Goal: Task Accomplishment & Management: Manage account settings

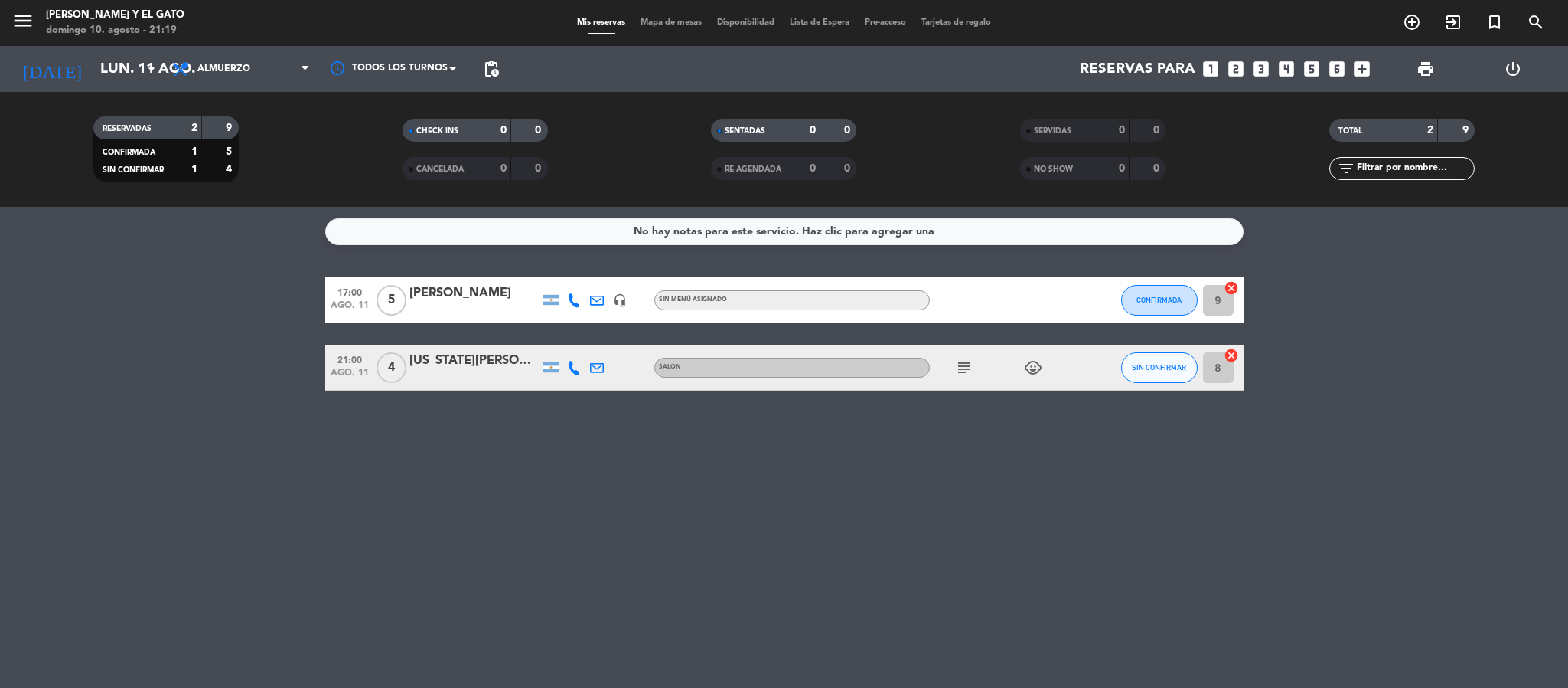
click at [504, 517] on div "No hay notas para este servicio. Haz clic para agregar una 17:00 [DATE] 5 [PERS…" at bounding box center [784, 447] width 1568 height 481
click at [460, 410] on div "No hay notas para este servicio. Haz clic para agregar una 17:00 [DATE] 5 [PERS…" at bounding box center [784, 447] width 1568 height 481
click at [109, 62] on input "lun. 11 ago." at bounding box center [184, 69] width 184 height 32
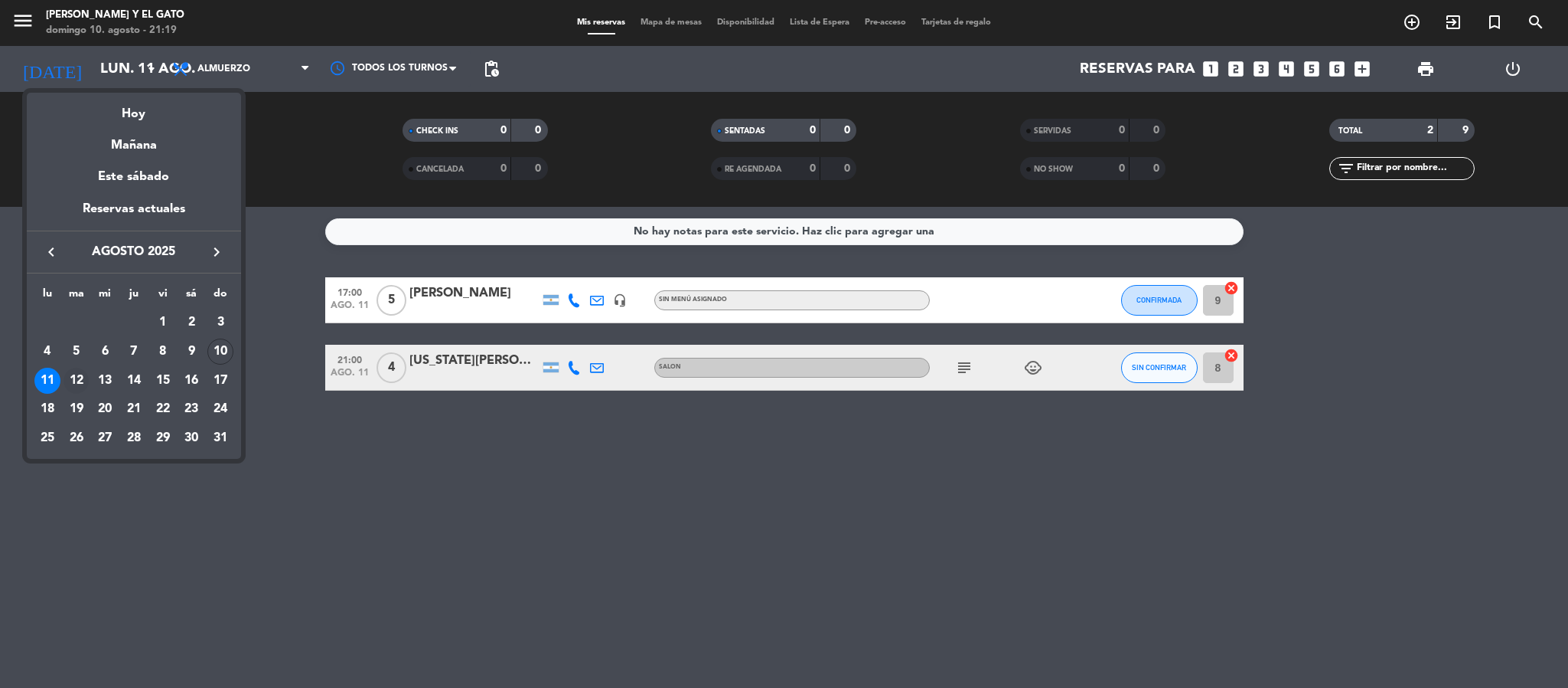
click at [78, 375] on div "12" at bounding box center [76, 380] width 26 height 26
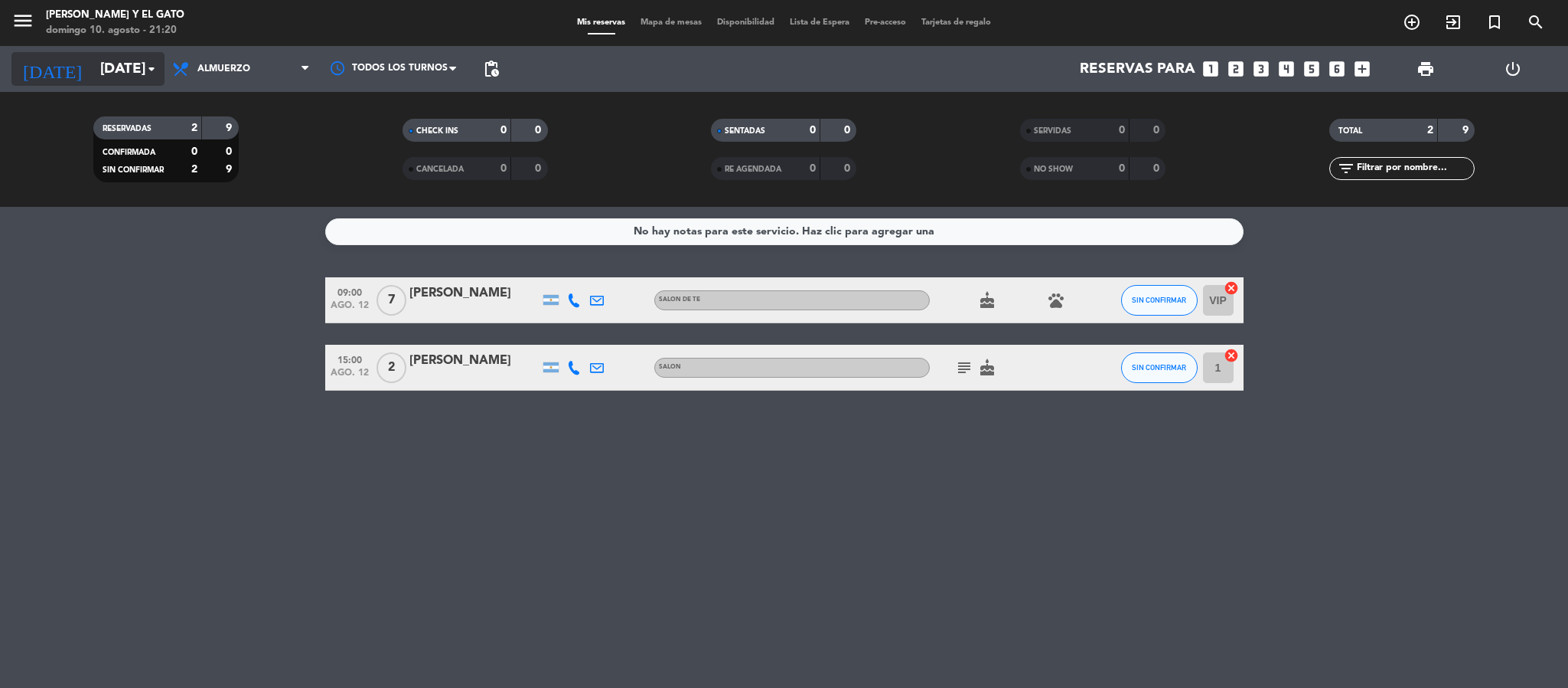
click at [134, 74] on input "[DATE]" at bounding box center [184, 69] width 184 height 32
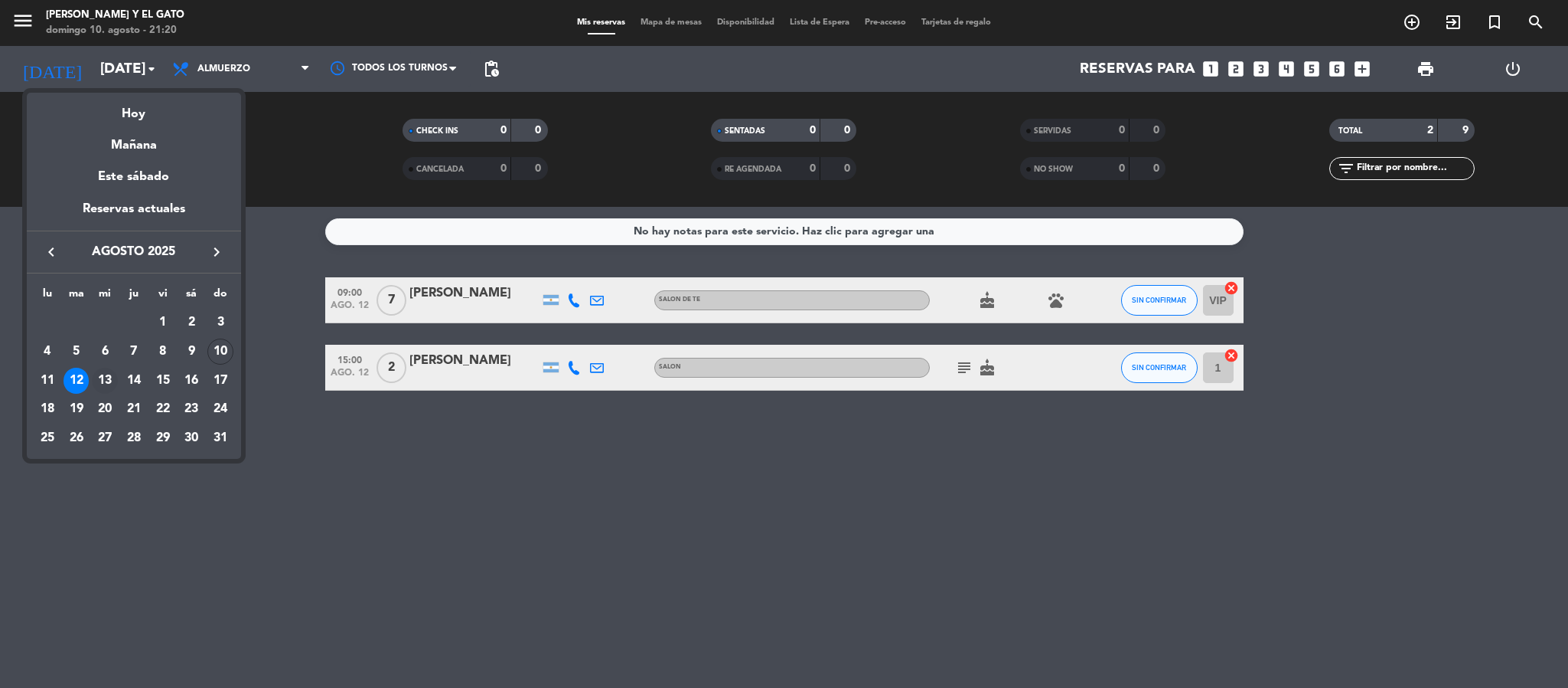
click at [112, 372] on div "13" at bounding box center [105, 380] width 26 height 26
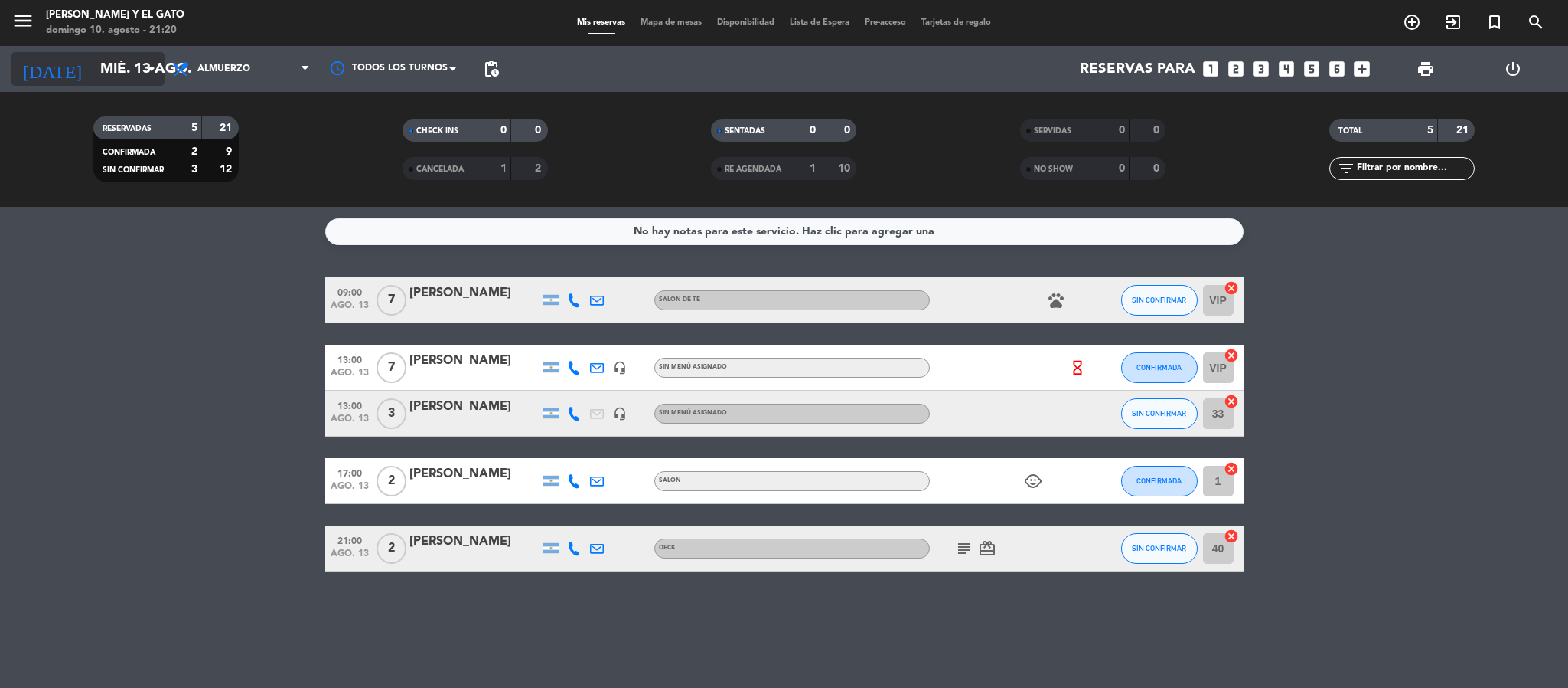
click at [113, 65] on input "mié. 13 ago." at bounding box center [184, 69] width 184 height 32
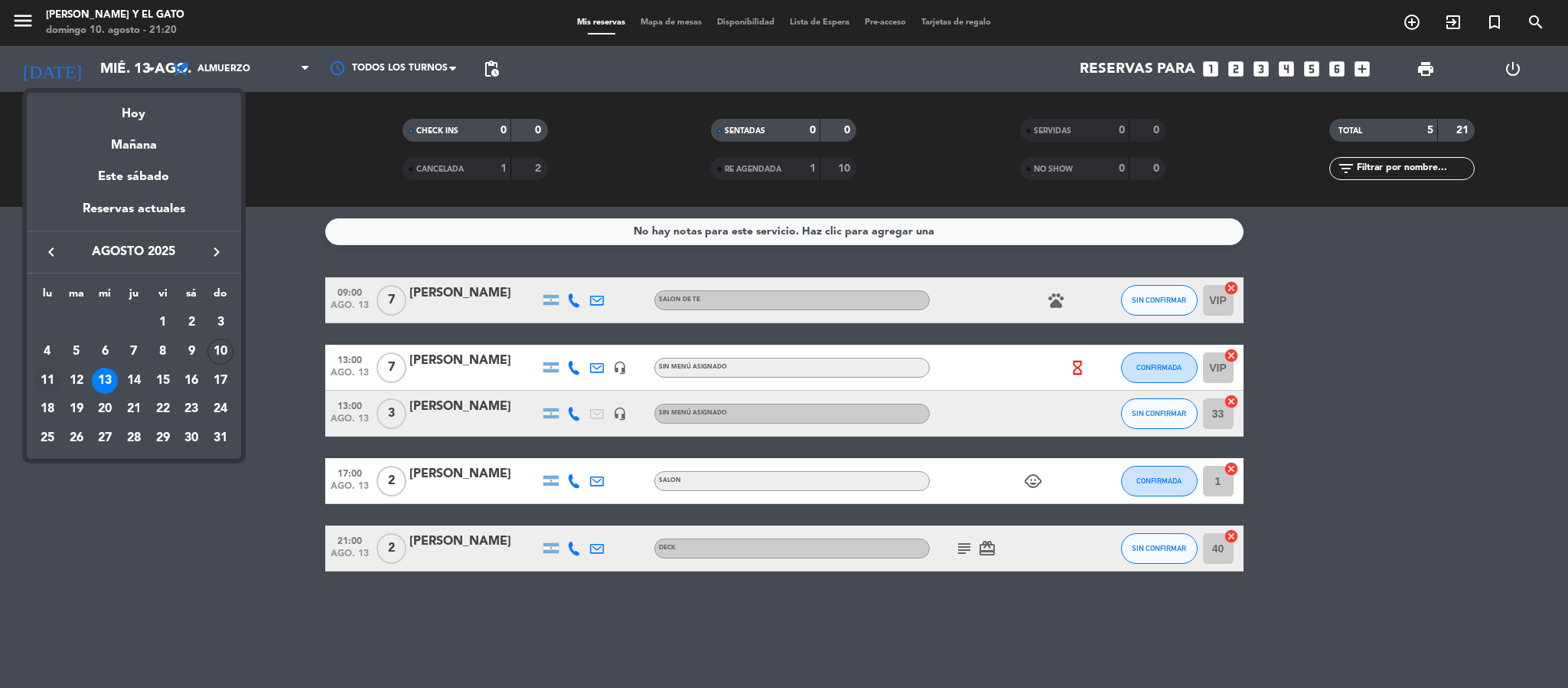
click at [50, 375] on div "11" at bounding box center [48, 380] width 26 height 26
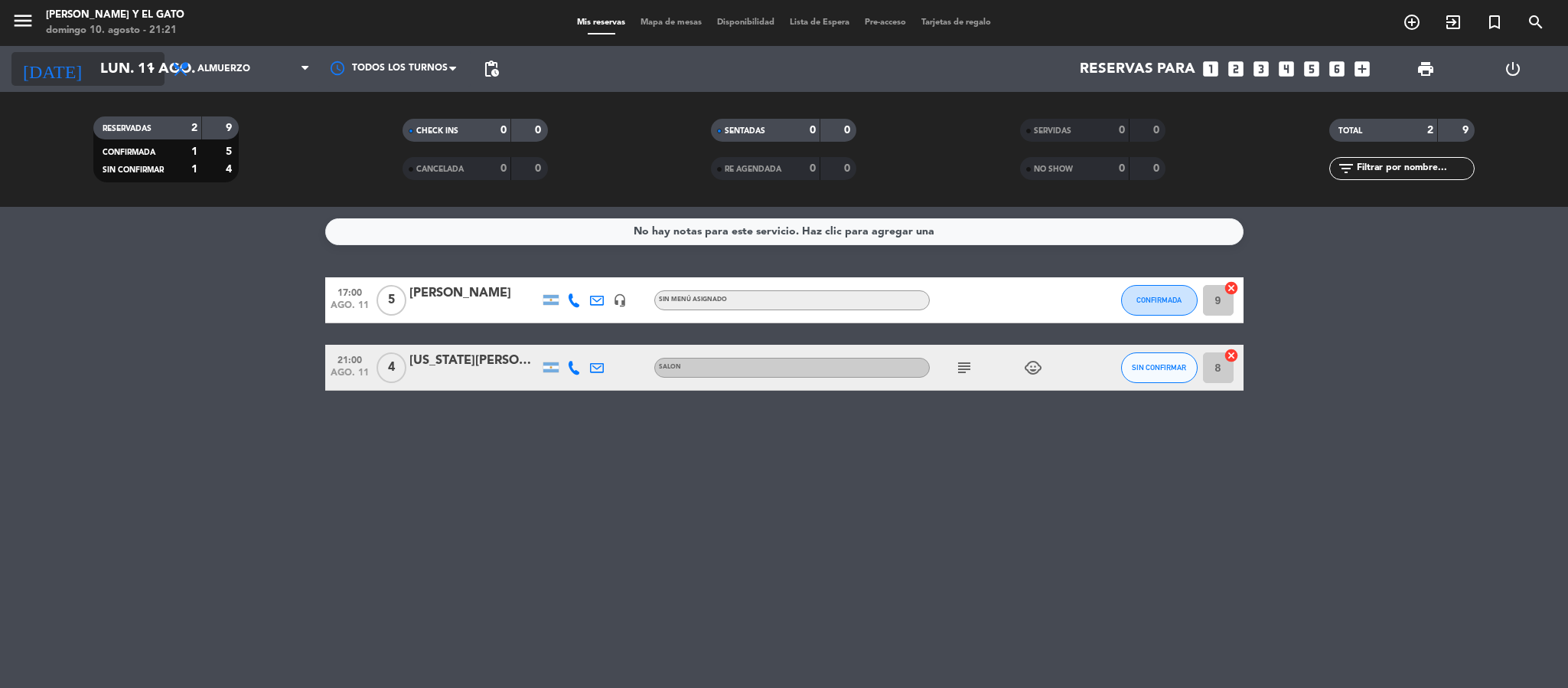
click at [96, 73] on input "lun. 11 ago." at bounding box center [184, 69] width 184 height 32
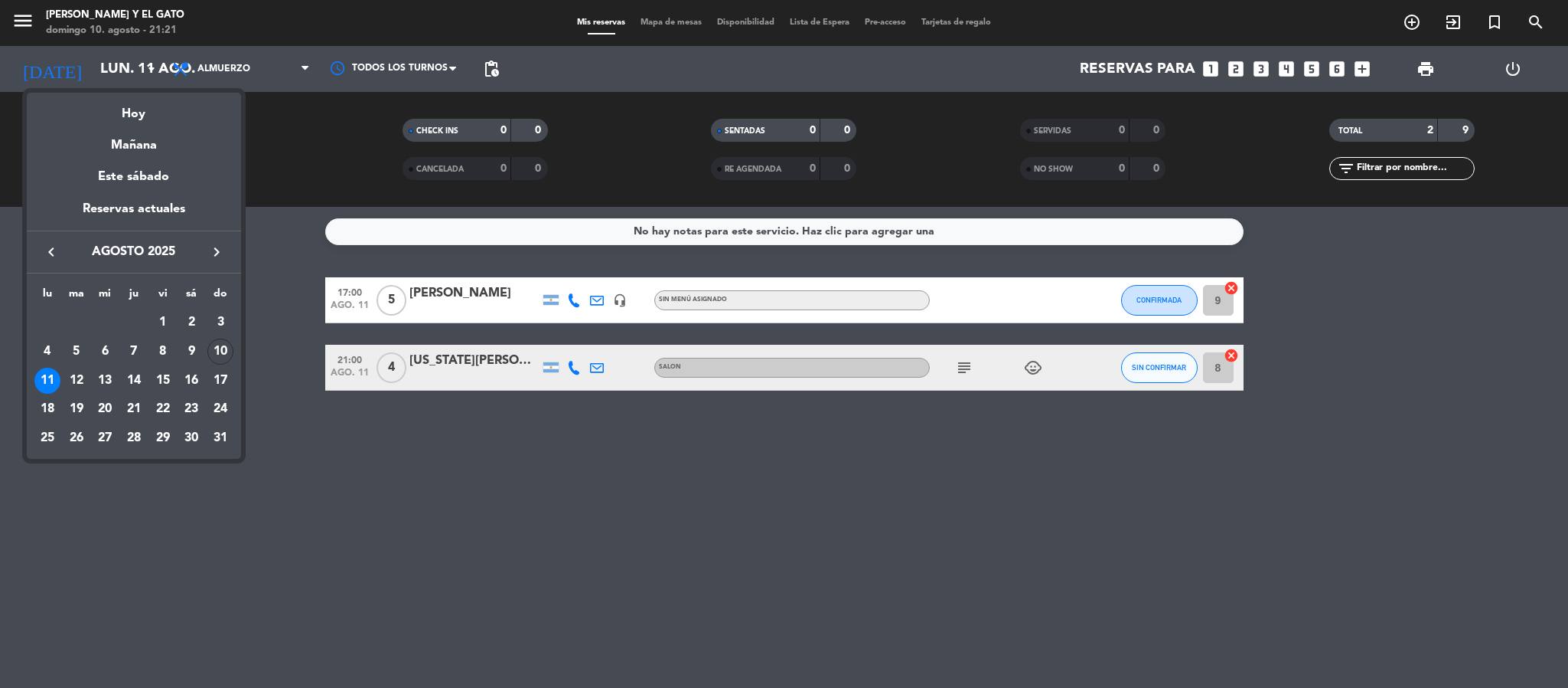
click at [475, 71] on div at bounding box center [784, 344] width 1568 height 688
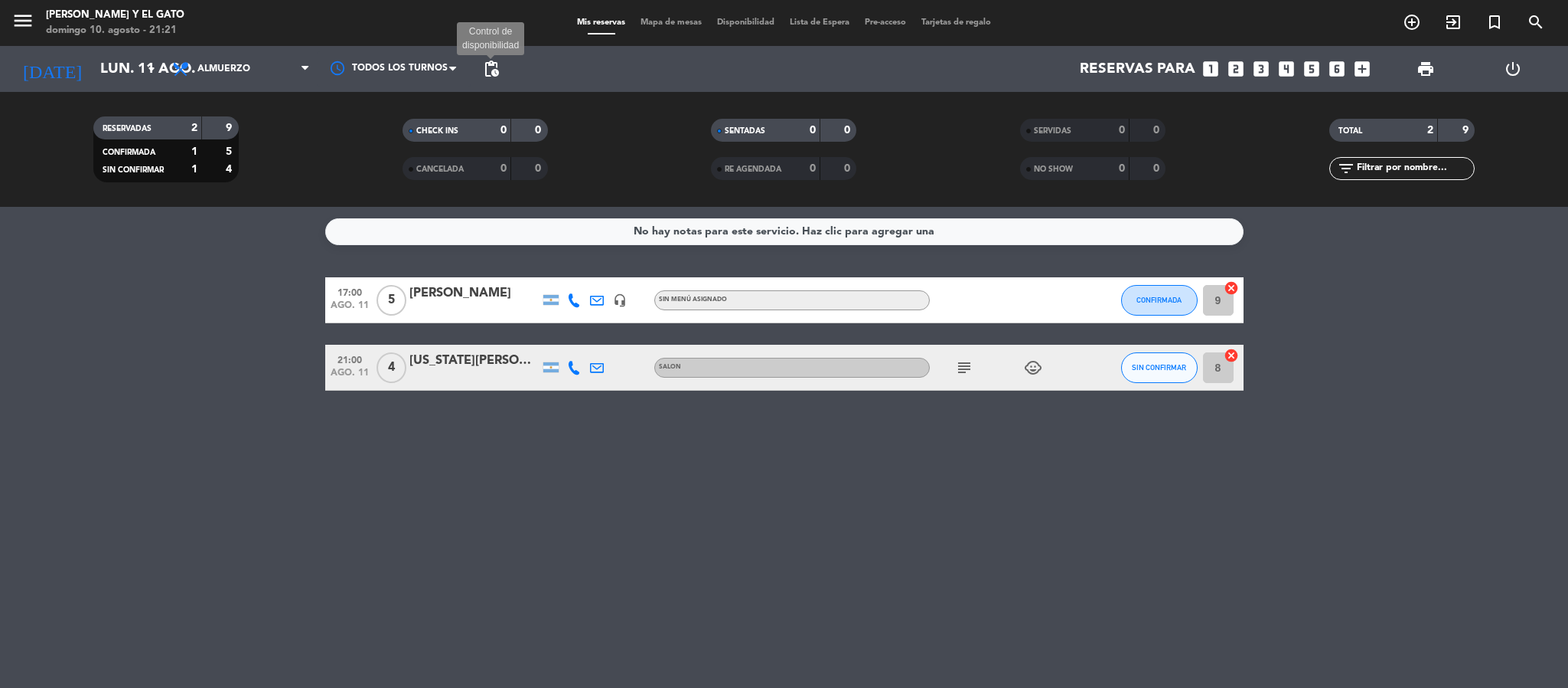
click at [490, 72] on span "pending_actions" at bounding box center [491, 69] width 19 height 19
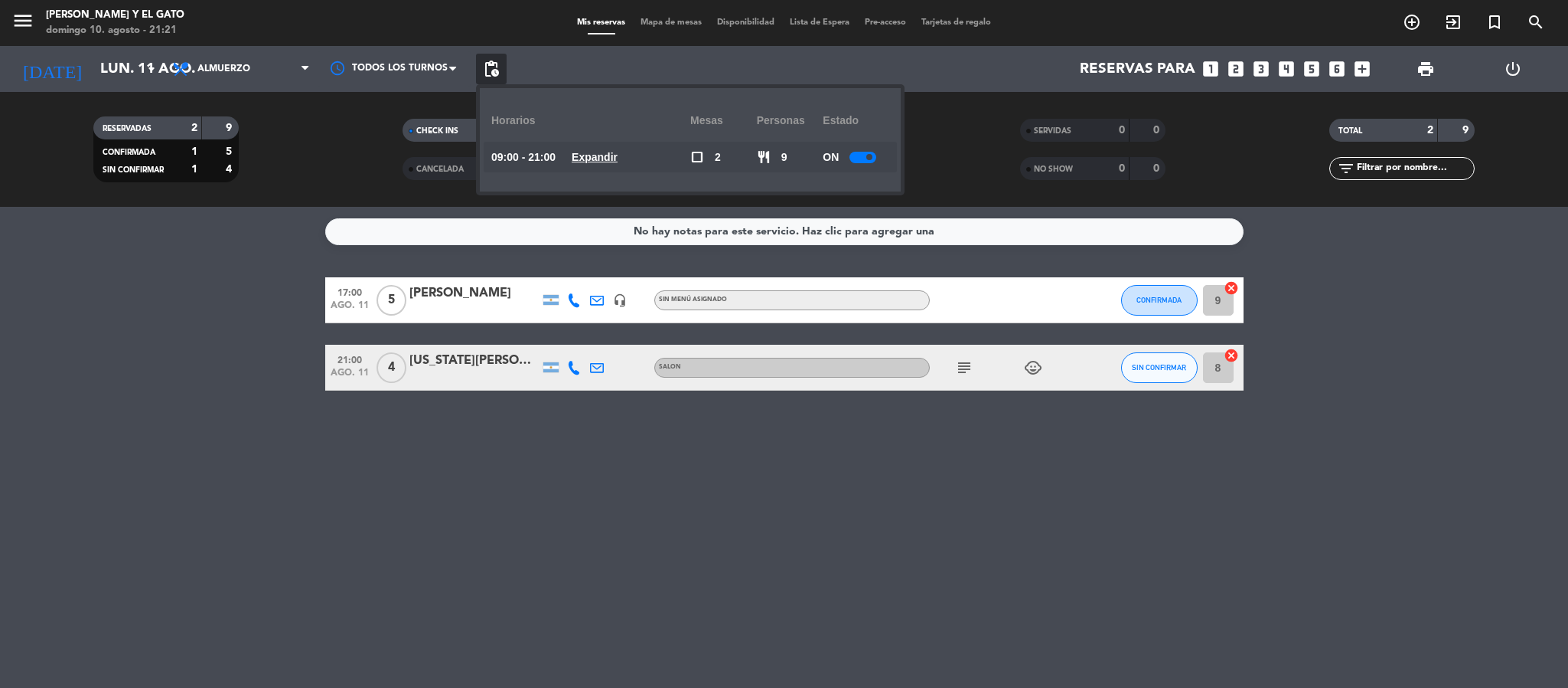
click at [611, 152] on u "Expandir" at bounding box center [595, 156] width 46 height 12
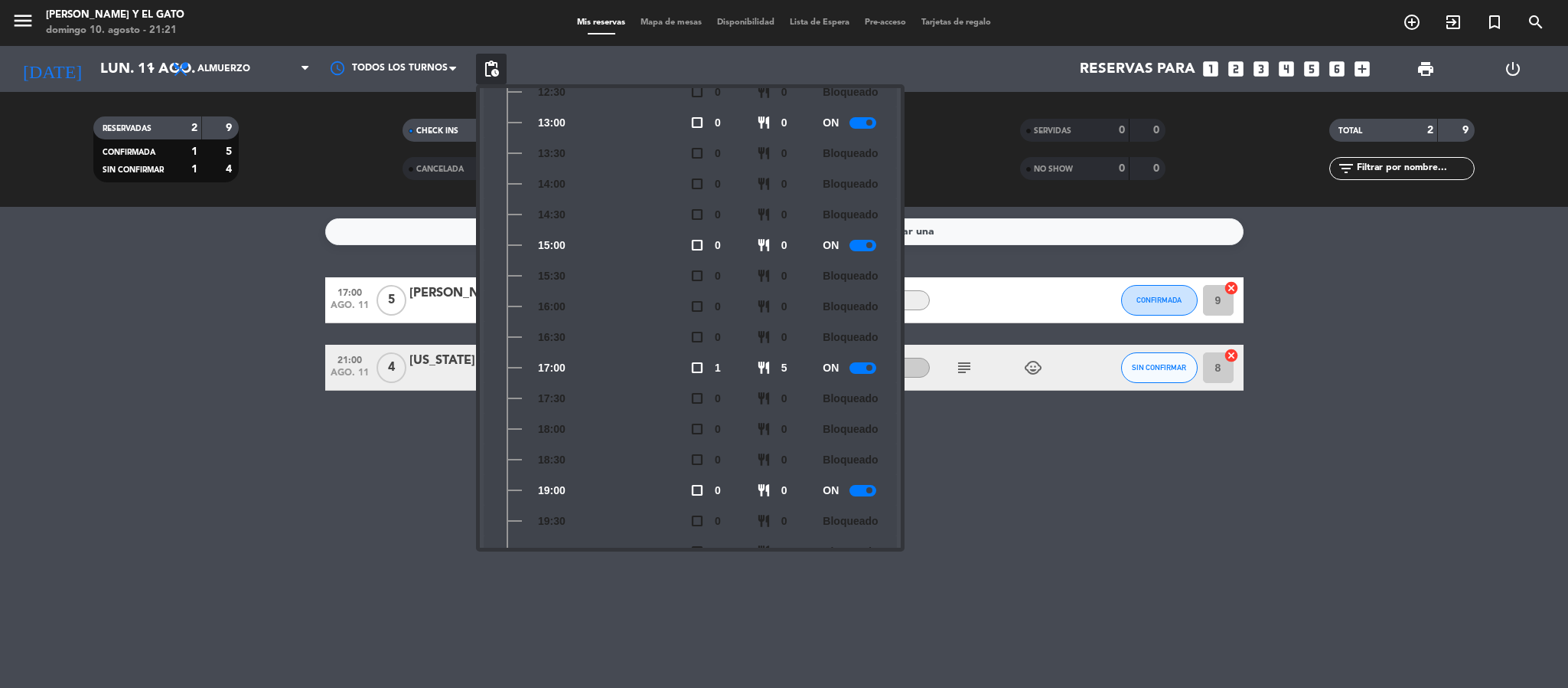
scroll to position [409, 0]
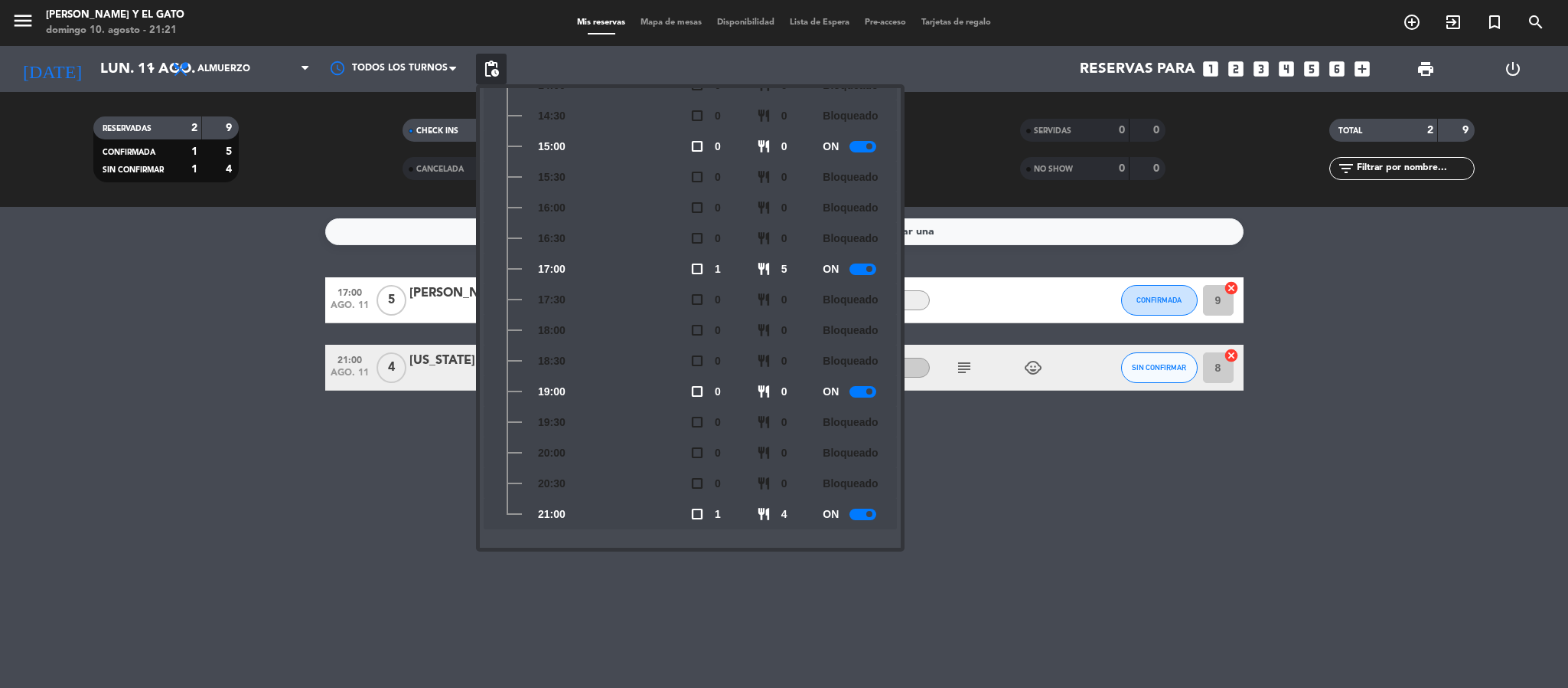
click at [864, 511] on div at bounding box center [863, 515] width 27 height 12
click at [354, 497] on div "No hay notas para este servicio. Haz clic para agregar una 17:00 [DATE] 5 [PERS…" at bounding box center [784, 447] width 1568 height 481
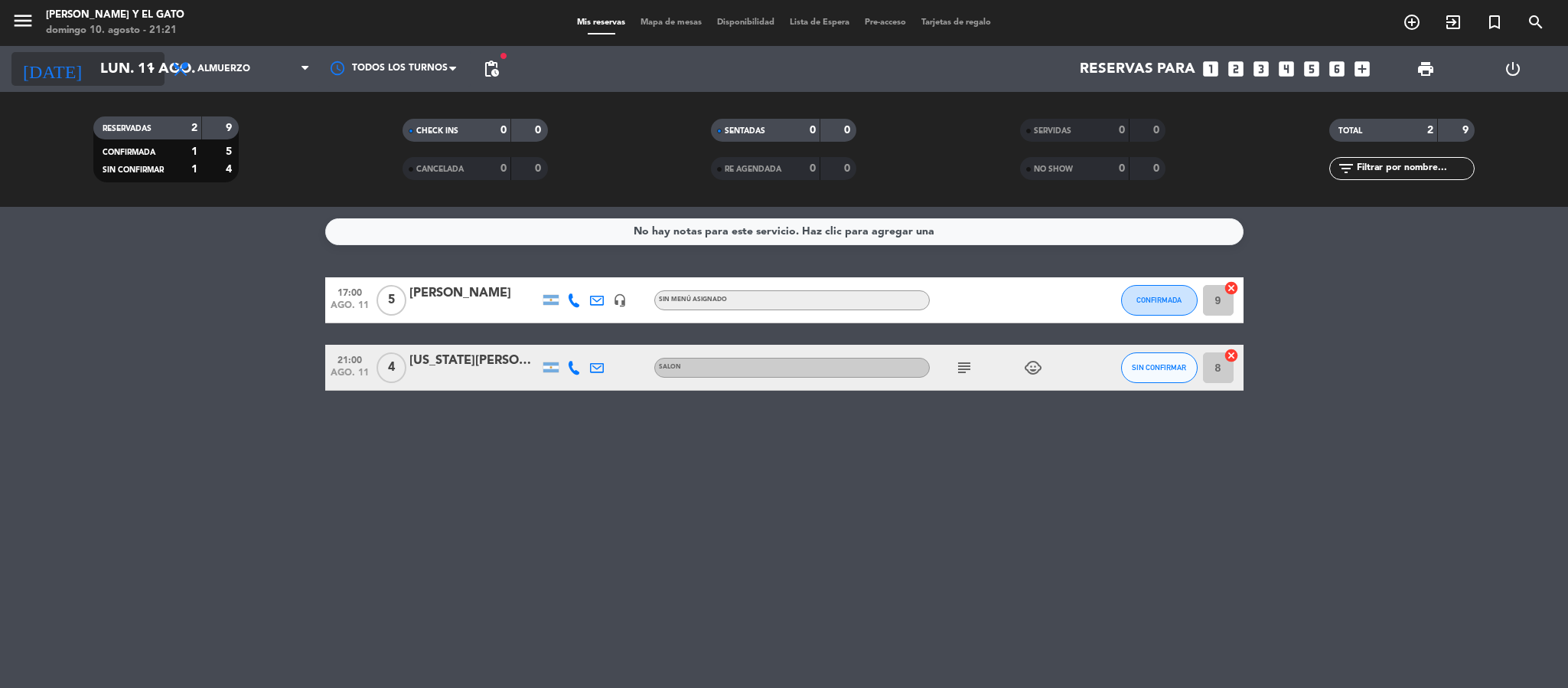
click at [125, 71] on input "lun. 11 ago." at bounding box center [184, 69] width 184 height 32
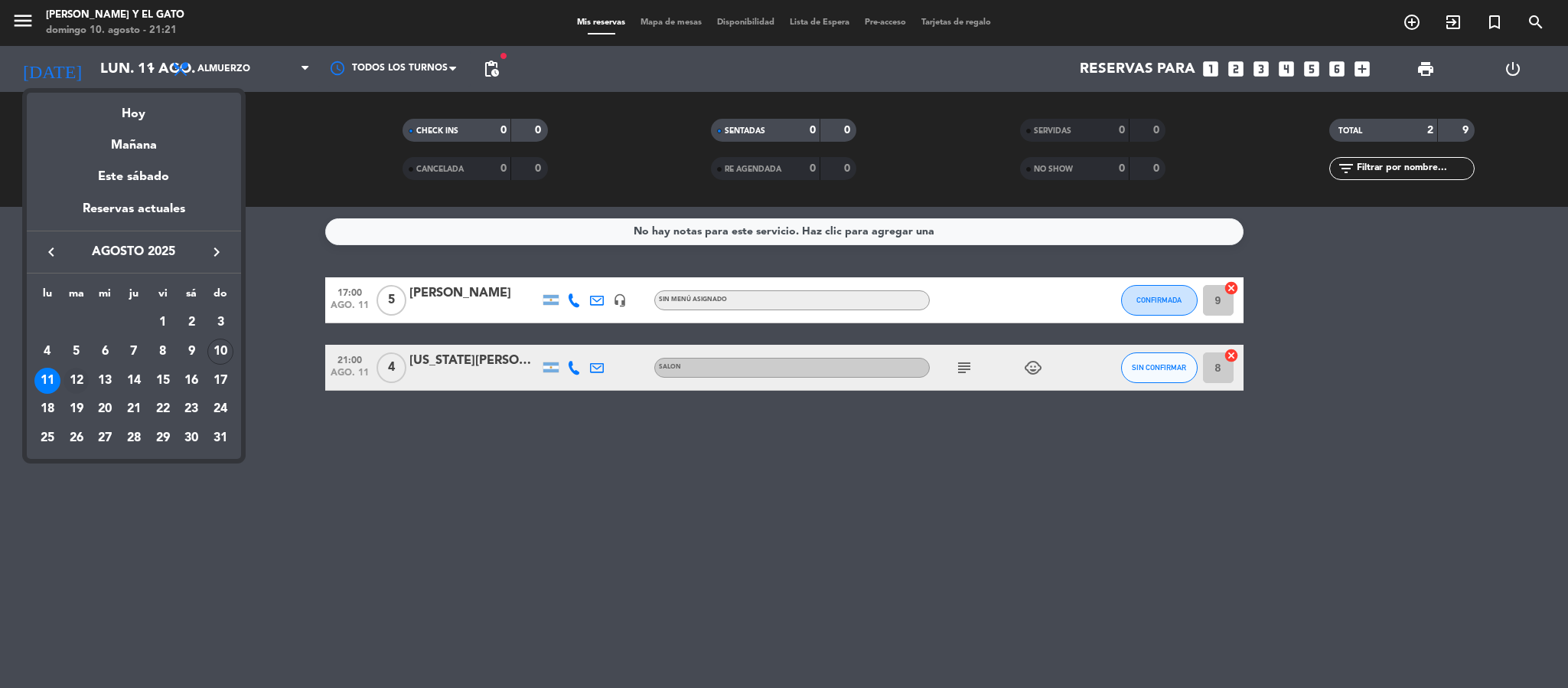
click at [79, 381] on div "12" at bounding box center [76, 380] width 26 height 26
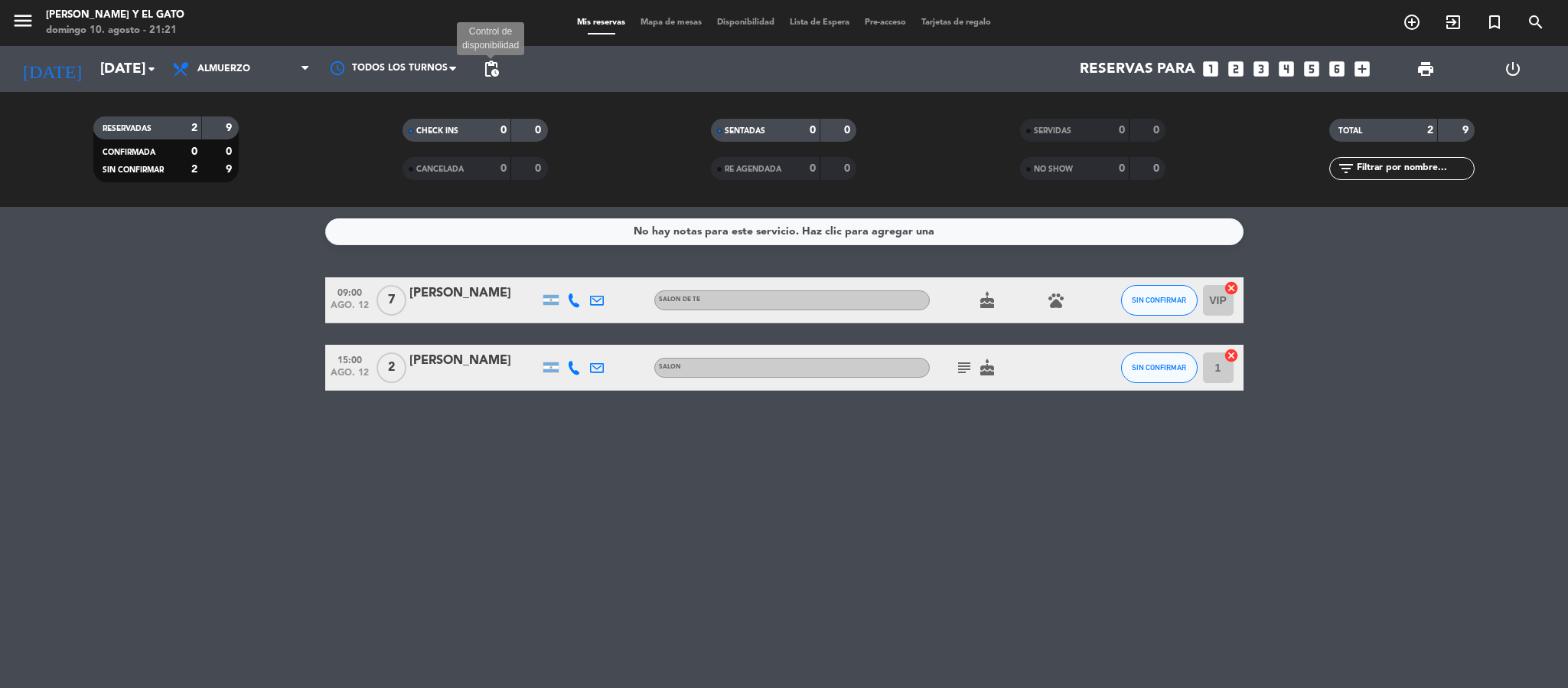
click at [490, 62] on span "pending_actions" at bounding box center [491, 69] width 19 height 19
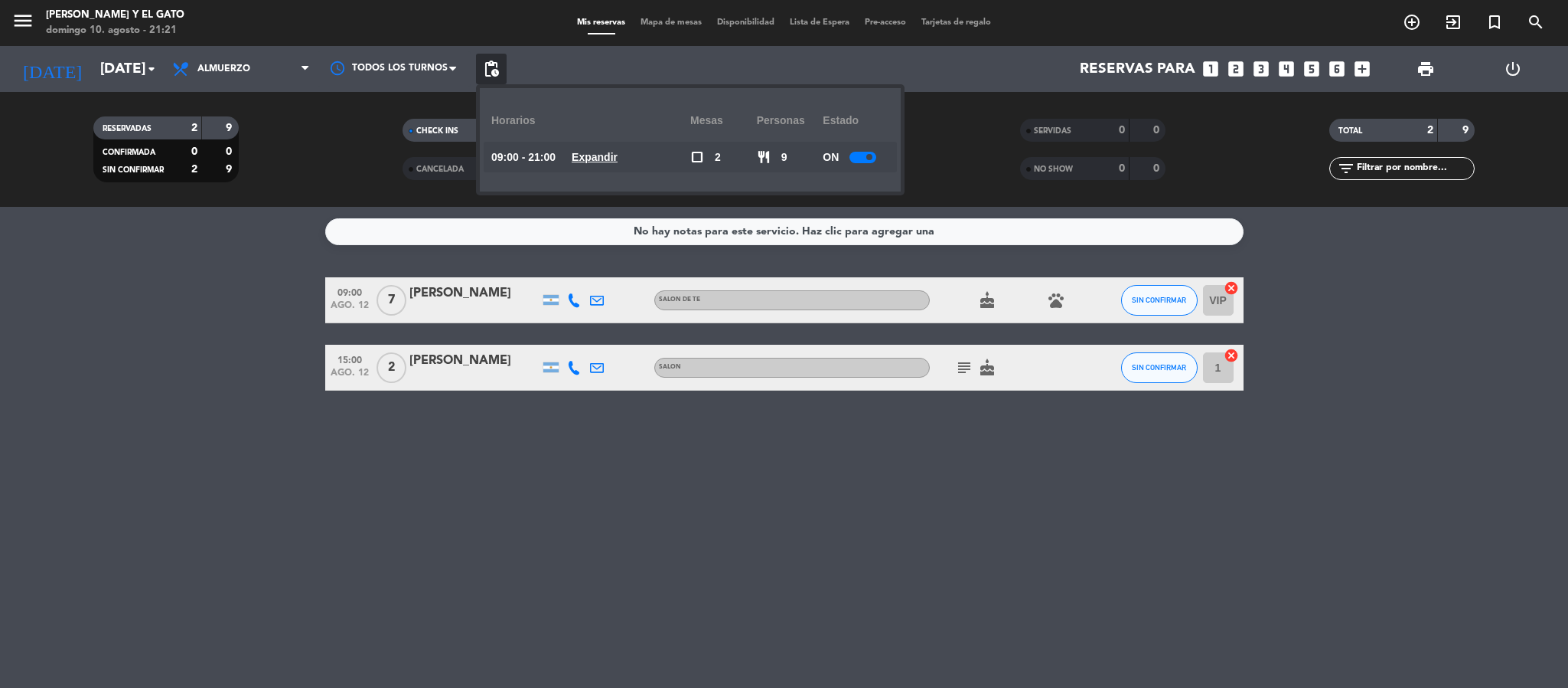
click at [611, 157] on u "Expandir" at bounding box center [595, 156] width 46 height 12
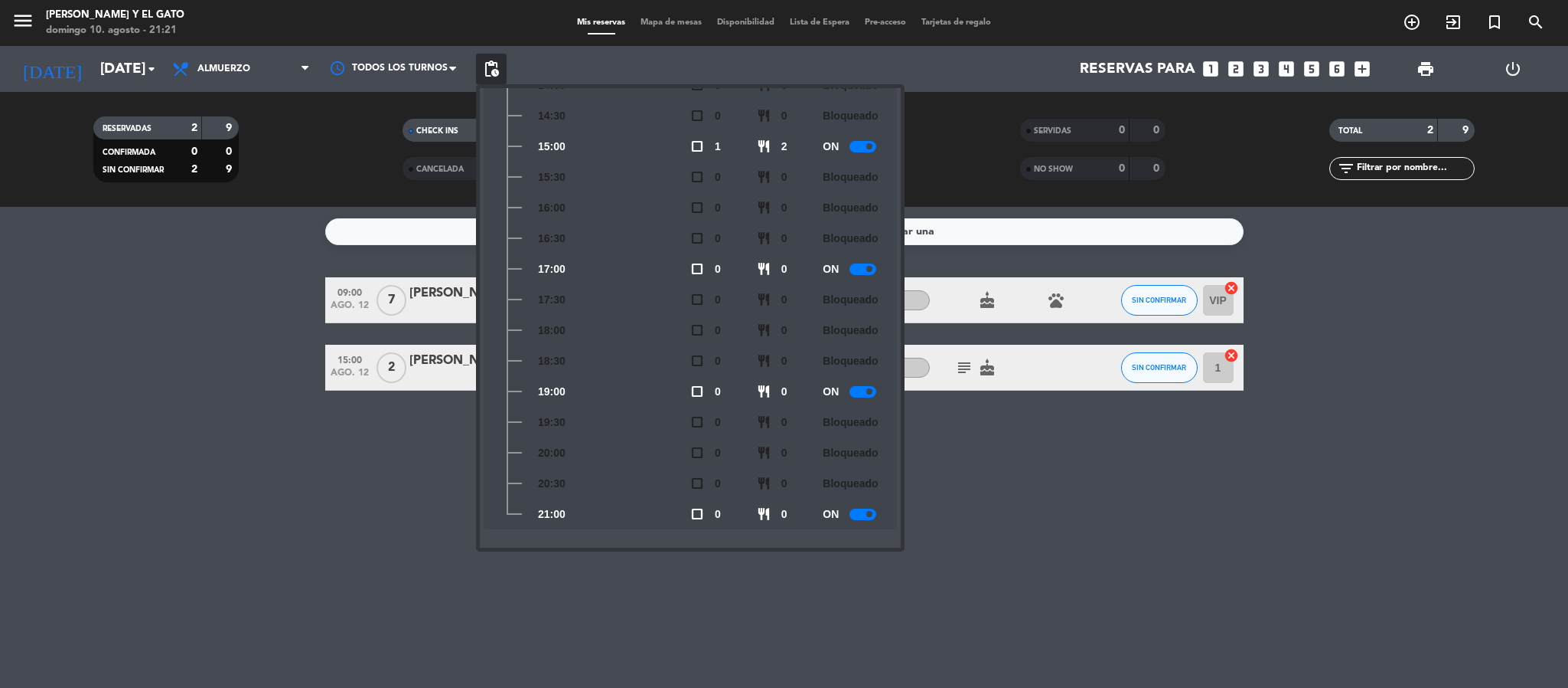
click at [858, 512] on div at bounding box center [863, 515] width 27 height 12
click at [134, 74] on input "[DATE]" at bounding box center [184, 69] width 184 height 32
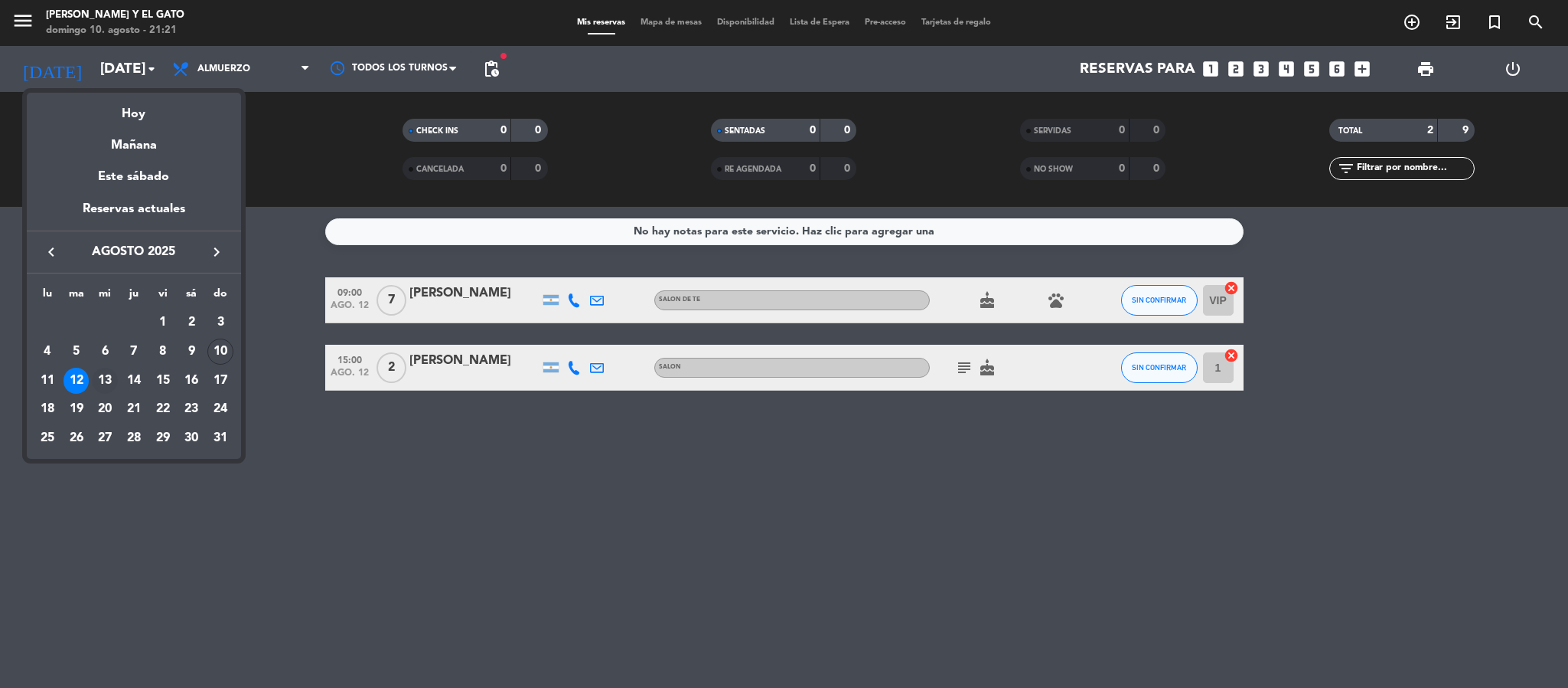
click at [99, 373] on div "13" at bounding box center [105, 380] width 26 height 26
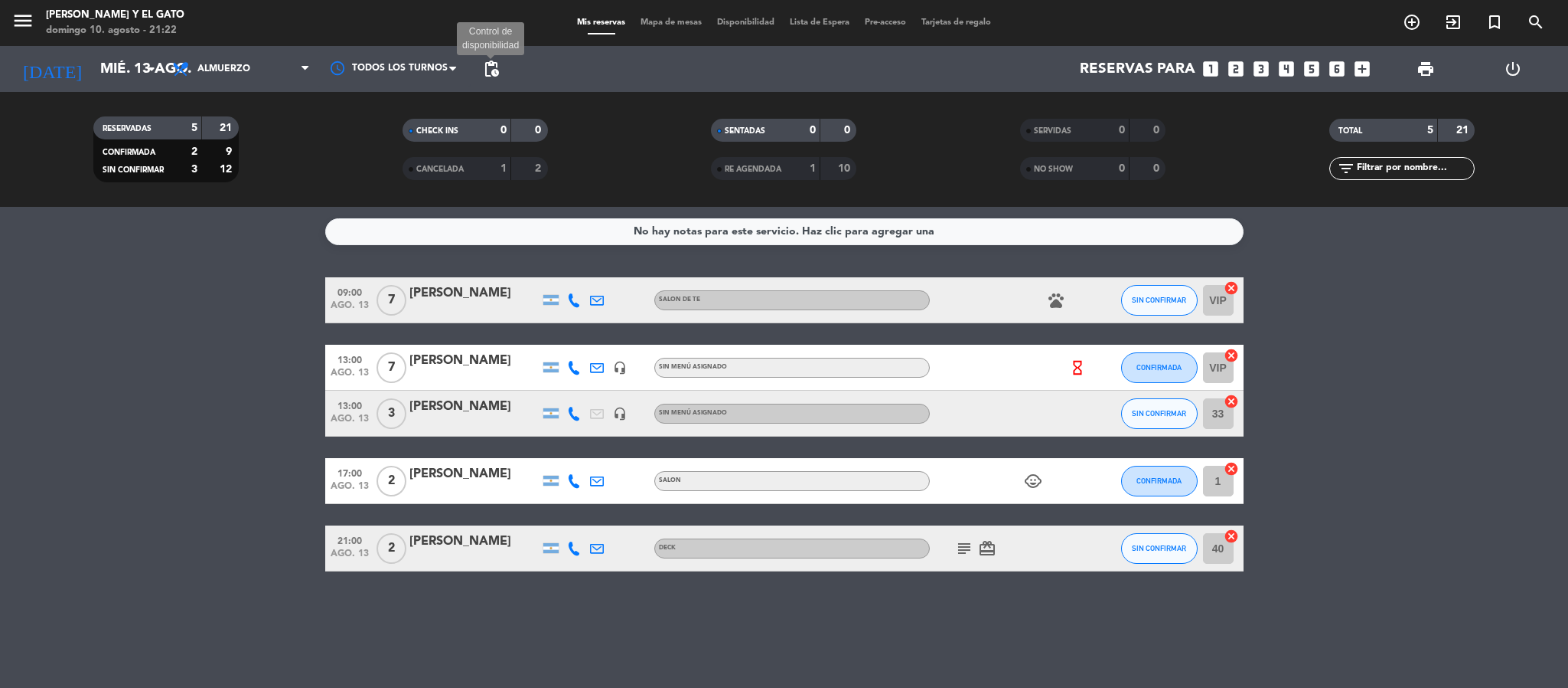
click at [498, 70] on span "pending_actions" at bounding box center [491, 69] width 19 height 19
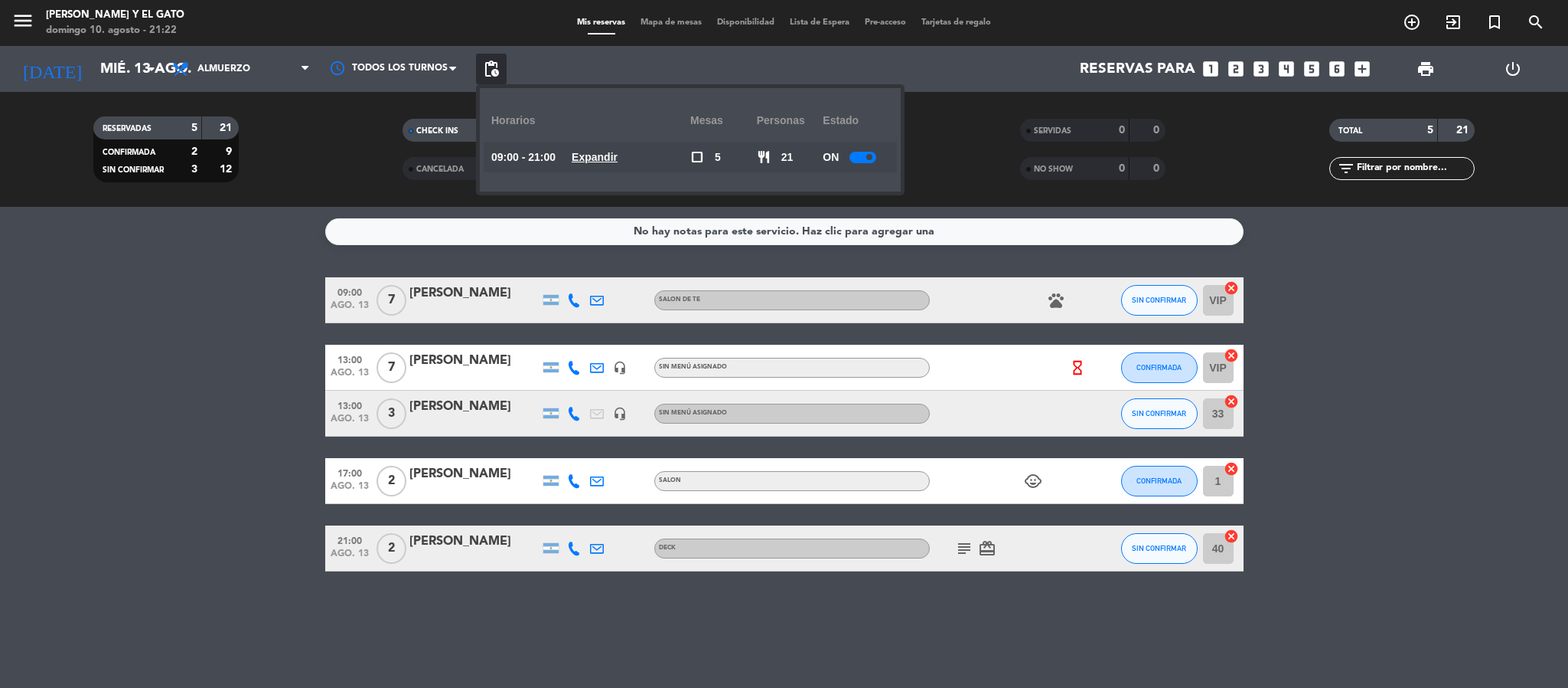
click at [616, 152] on u "Expandir" at bounding box center [595, 156] width 46 height 12
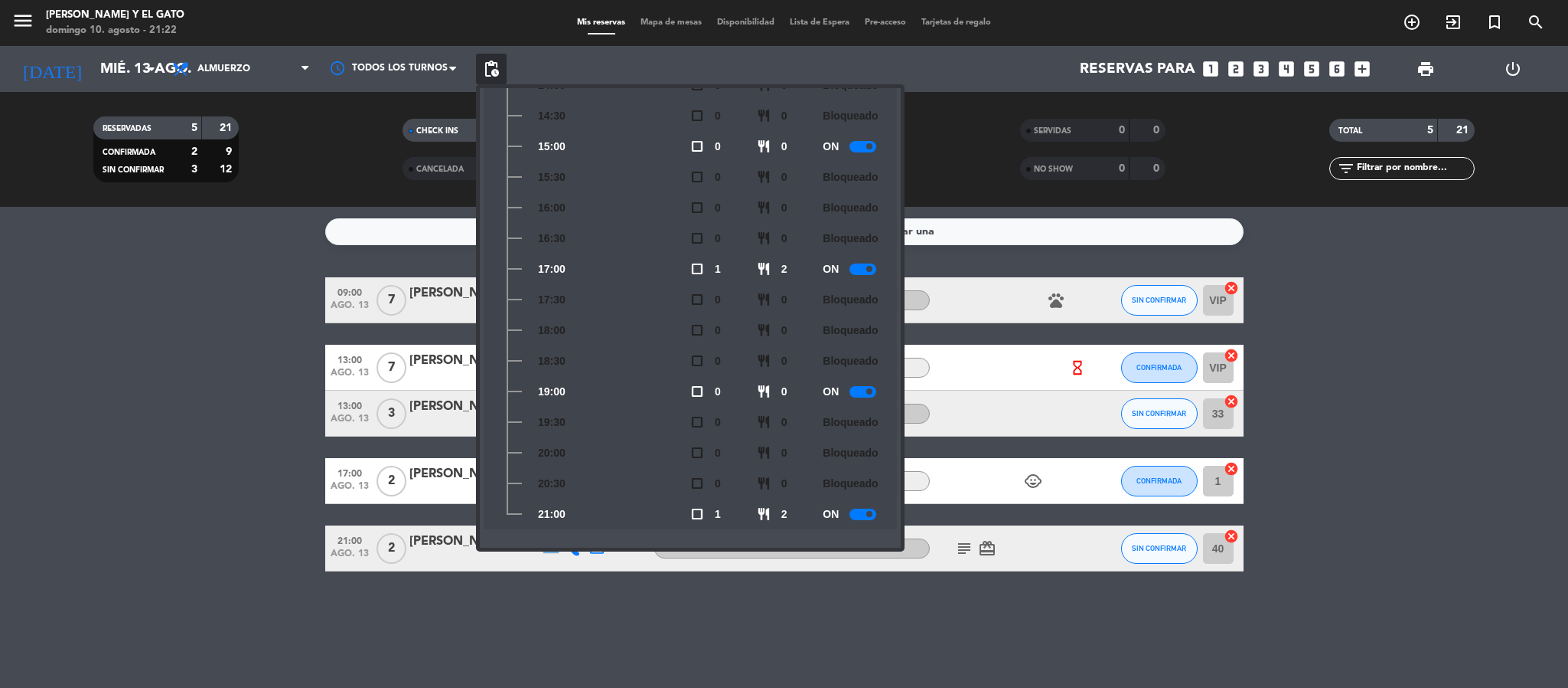
click at [865, 512] on div at bounding box center [863, 515] width 27 height 12
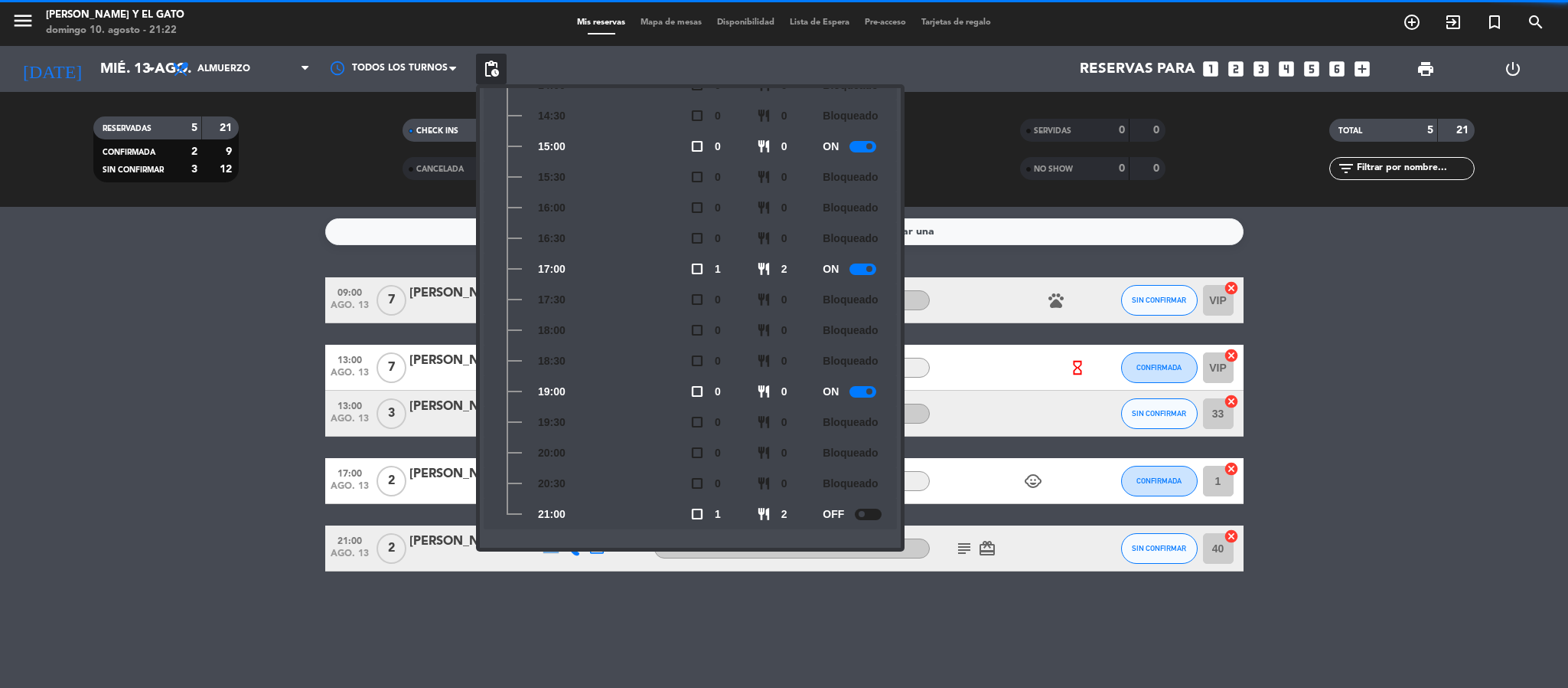
click at [163, 345] on bookings-row "09:00 [DATE] 7 [PERSON_NAME] SALON DE TE pets SIN CONFIRMAR VIP cancel 13:00 [D…" at bounding box center [784, 424] width 1568 height 294
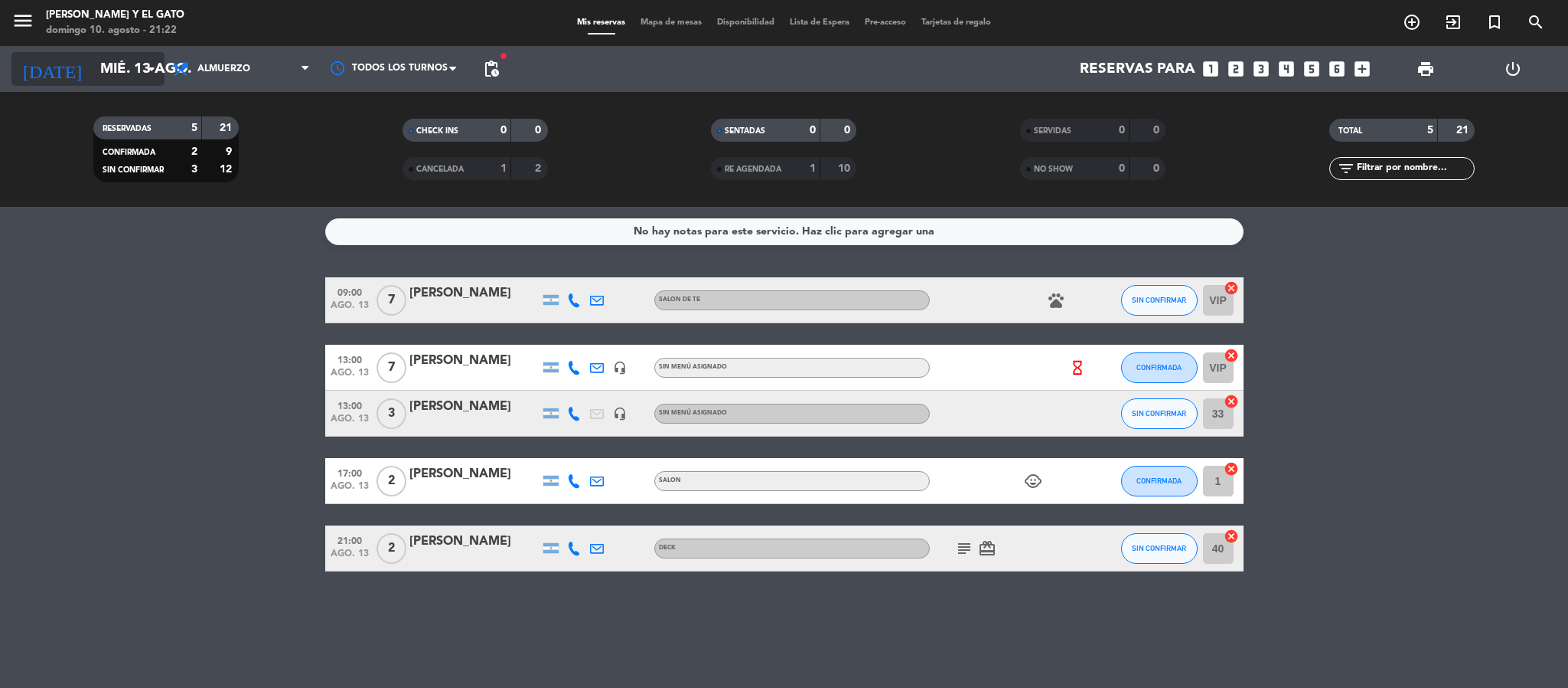
click at [115, 79] on input "mié. 13 ago." at bounding box center [184, 69] width 184 height 32
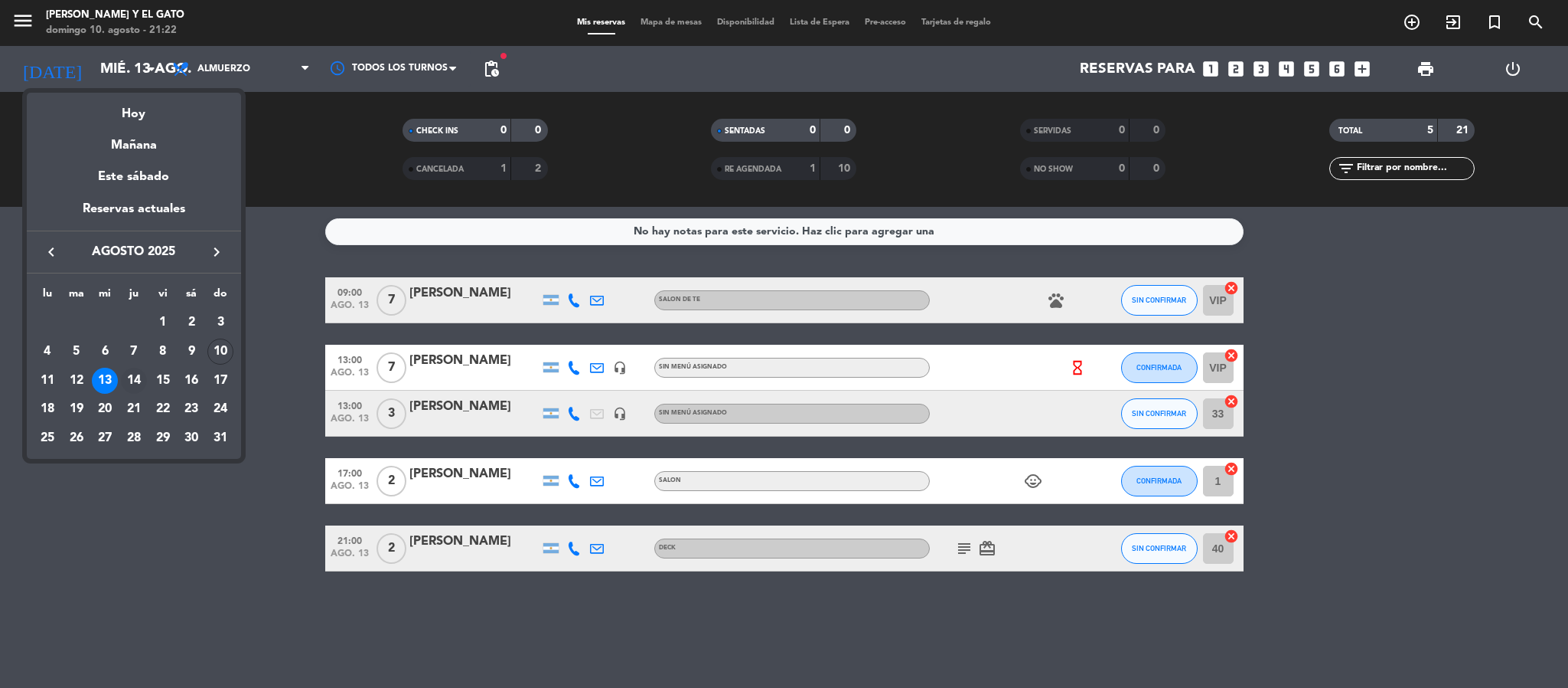
click at [133, 384] on div "14" at bounding box center [133, 380] width 26 height 26
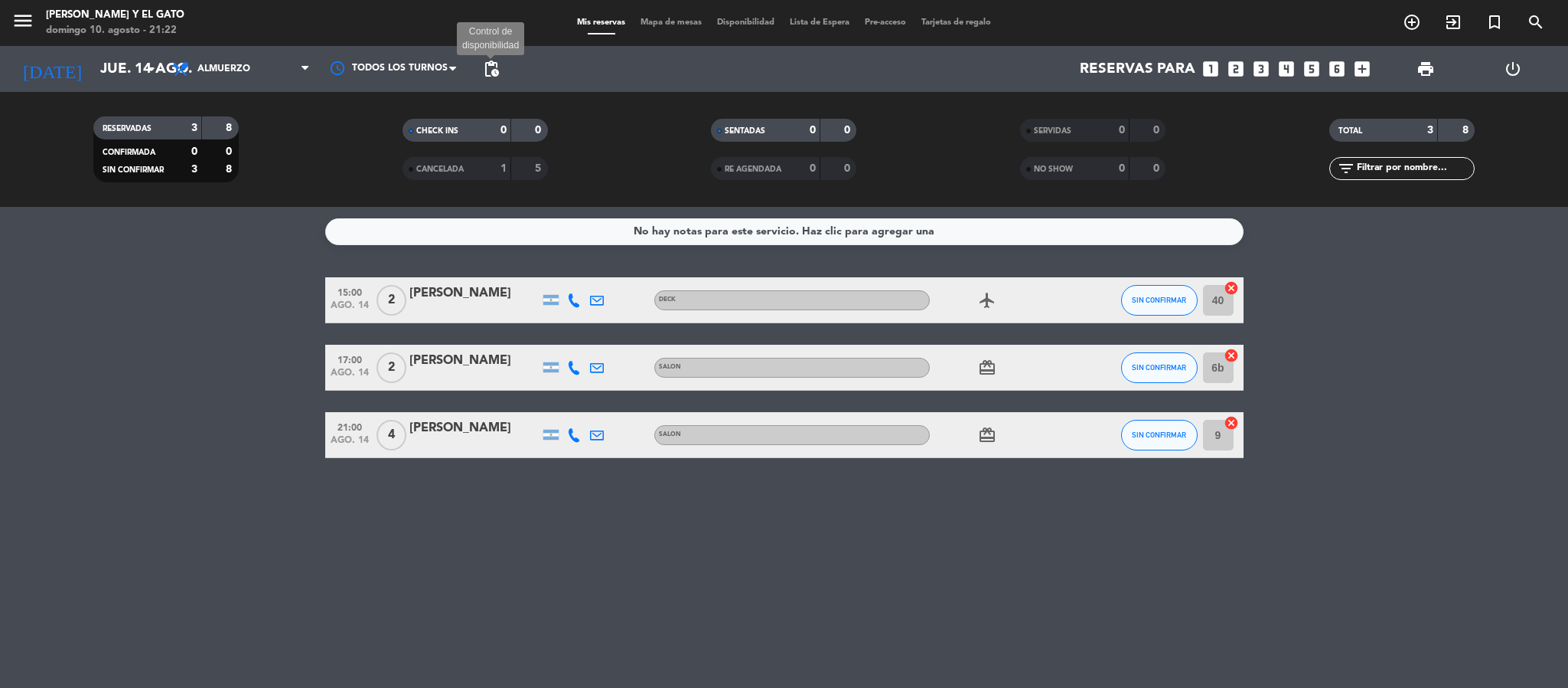
click at [495, 72] on span "pending_actions" at bounding box center [491, 69] width 19 height 19
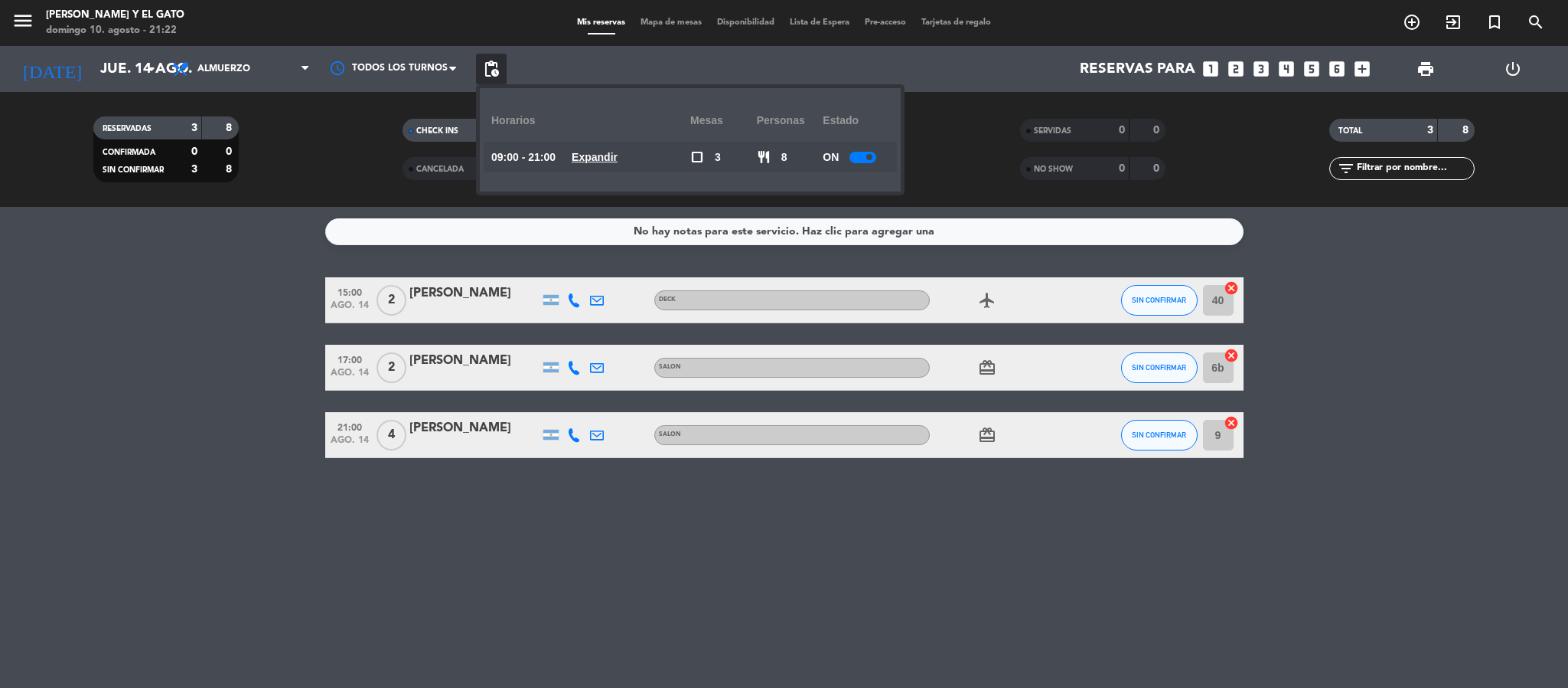
click at [868, 154] on span at bounding box center [869, 156] width 6 height 6
click at [609, 154] on u "Expandir" at bounding box center [595, 156] width 46 height 12
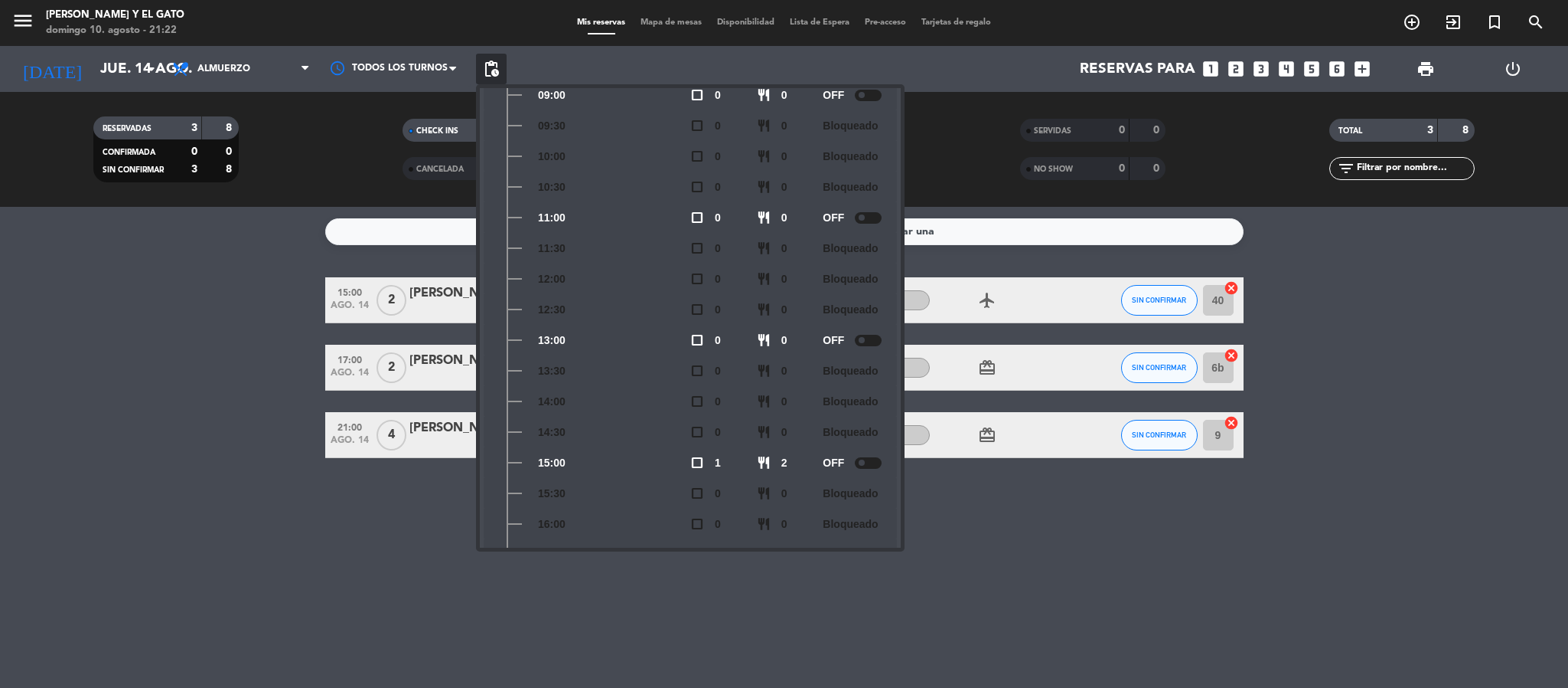
scroll to position [0, 0]
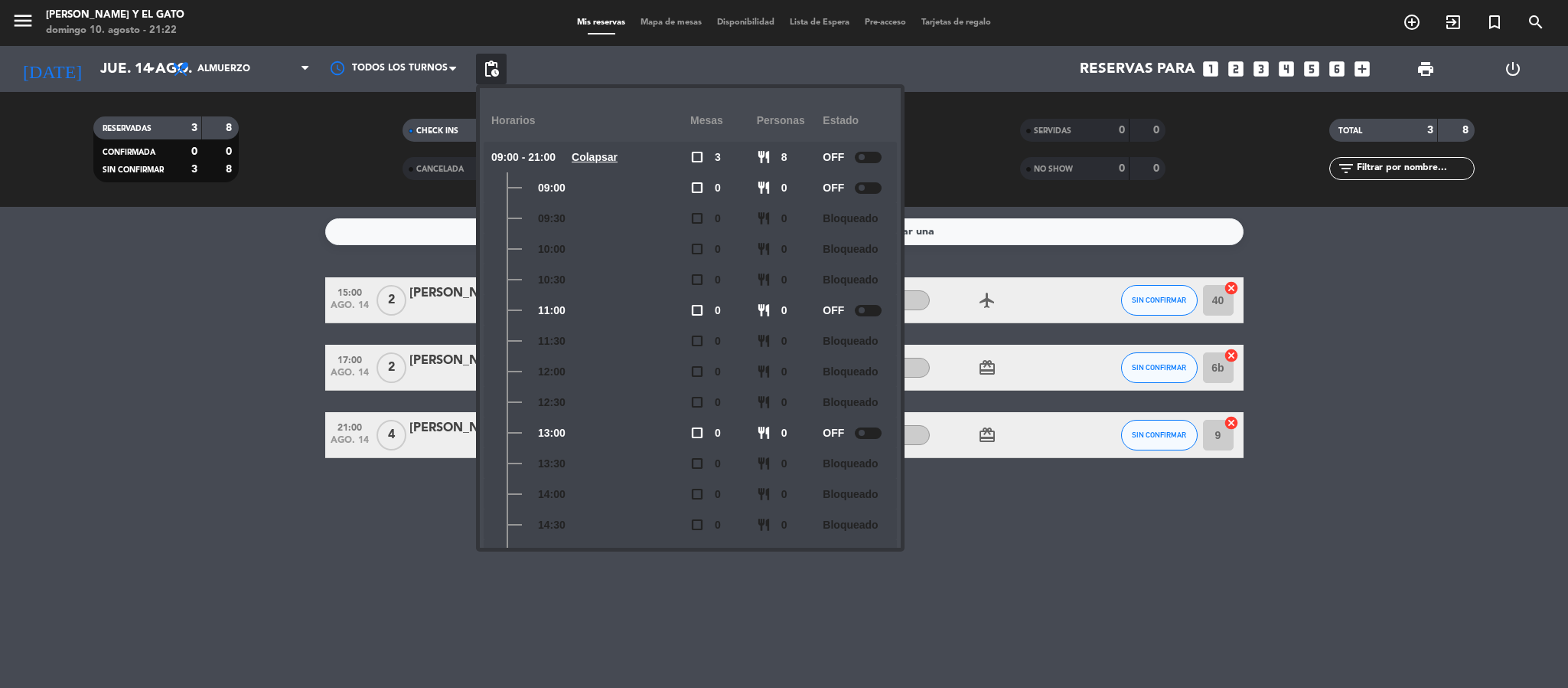
click at [858, 157] on div at bounding box center [869, 157] width 27 height 12
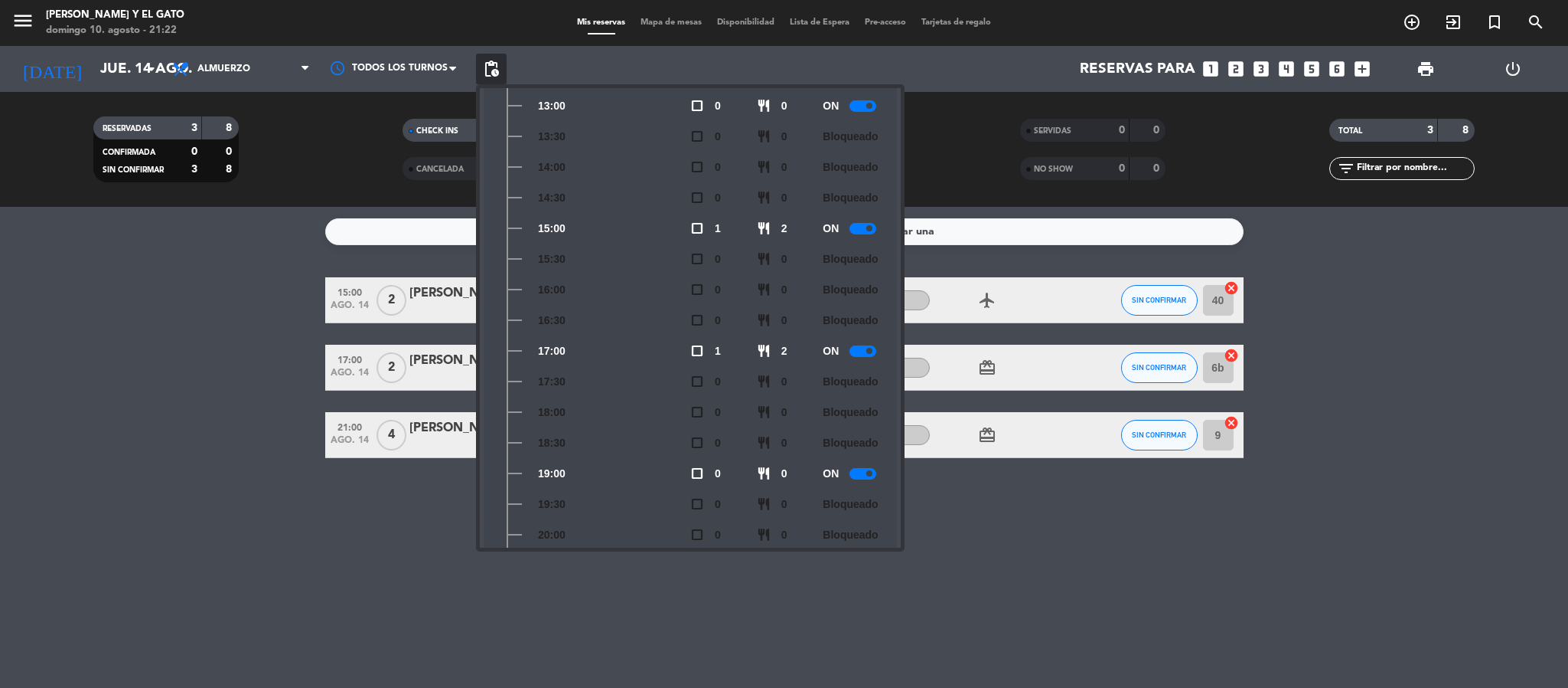
scroll to position [409, 0]
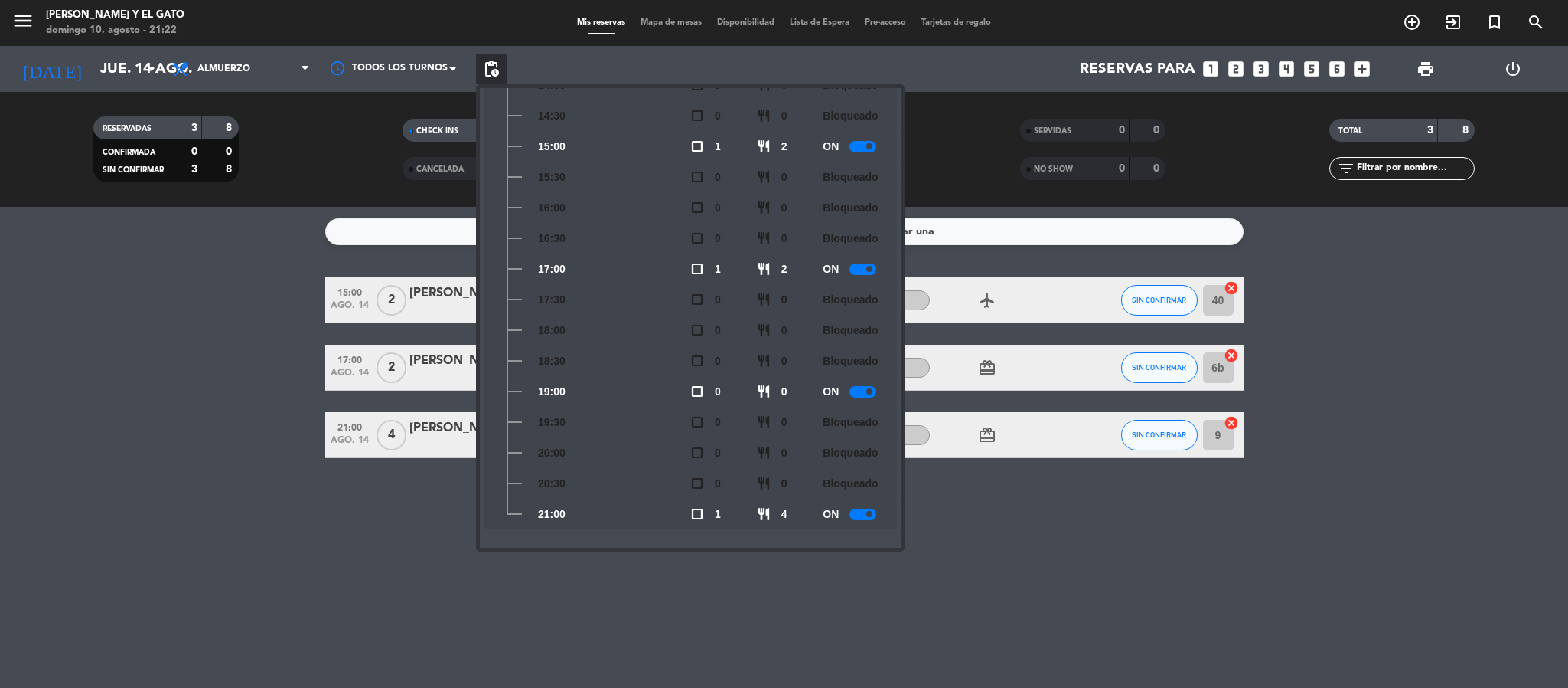
click at [861, 512] on div at bounding box center [863, 515] width 27 height 12
click at [491, 70] on span "pending_actions" at bounding box center [491, 69] width 19 height 19
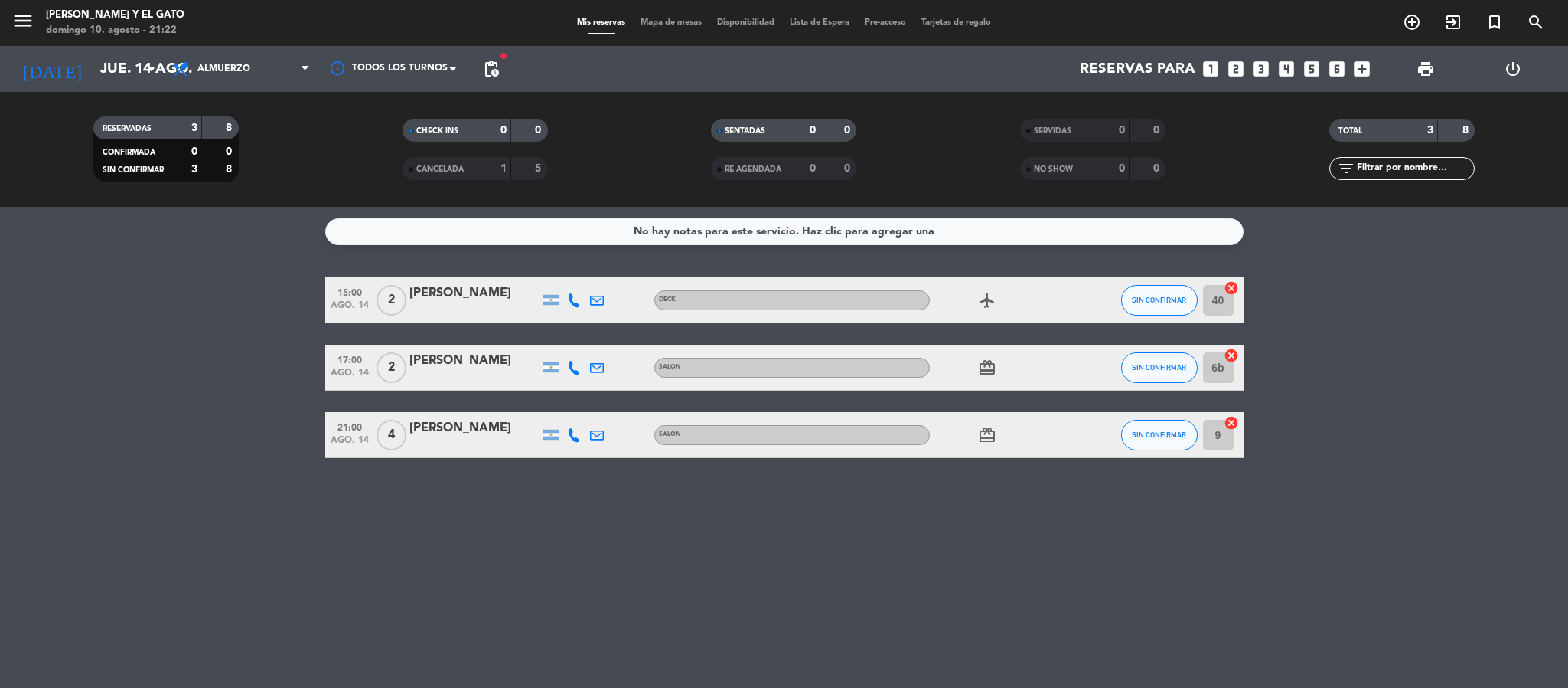
click at [491, 70] on span "pending_actions" at bounding box center [491, 69] width 19 height 19
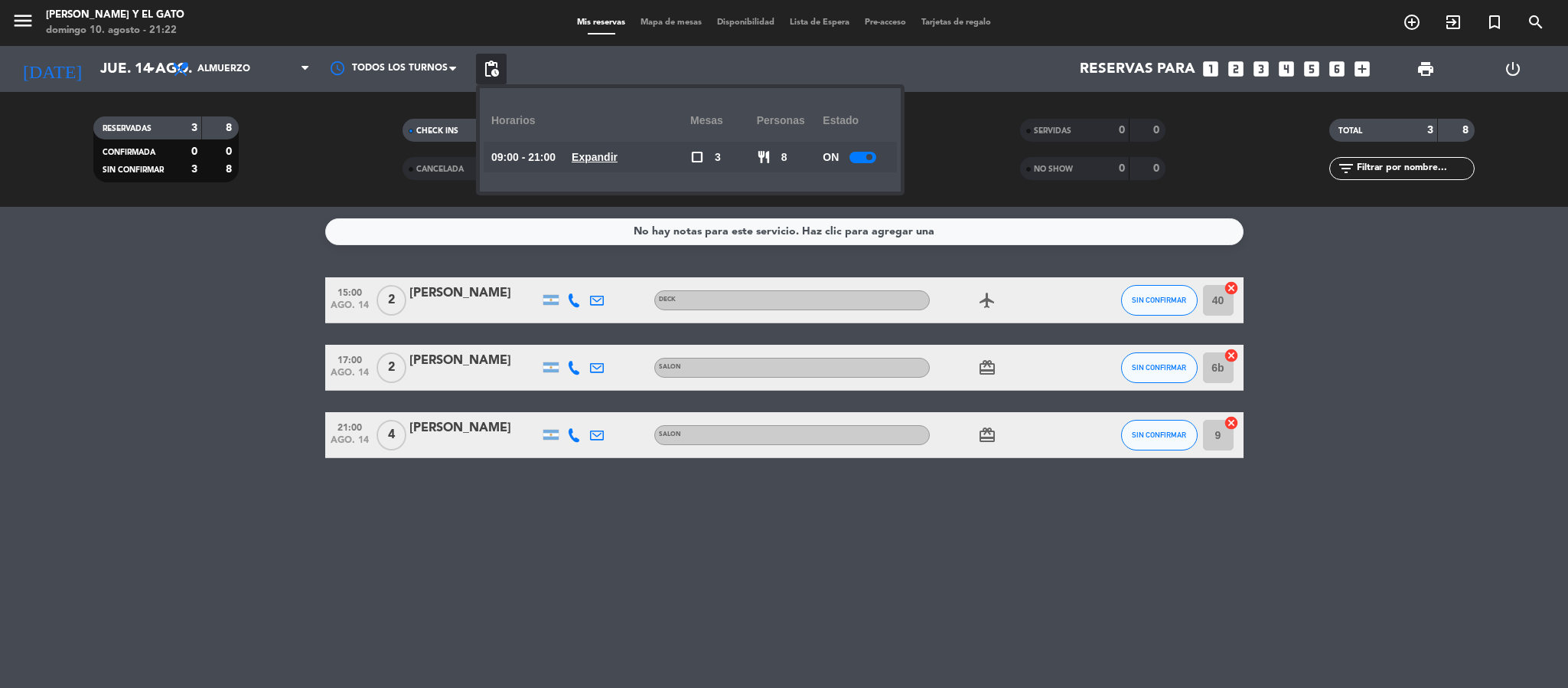
click at [491, 70] on span "pending_actions" at bounding box center [491, 69] width 19 height 19
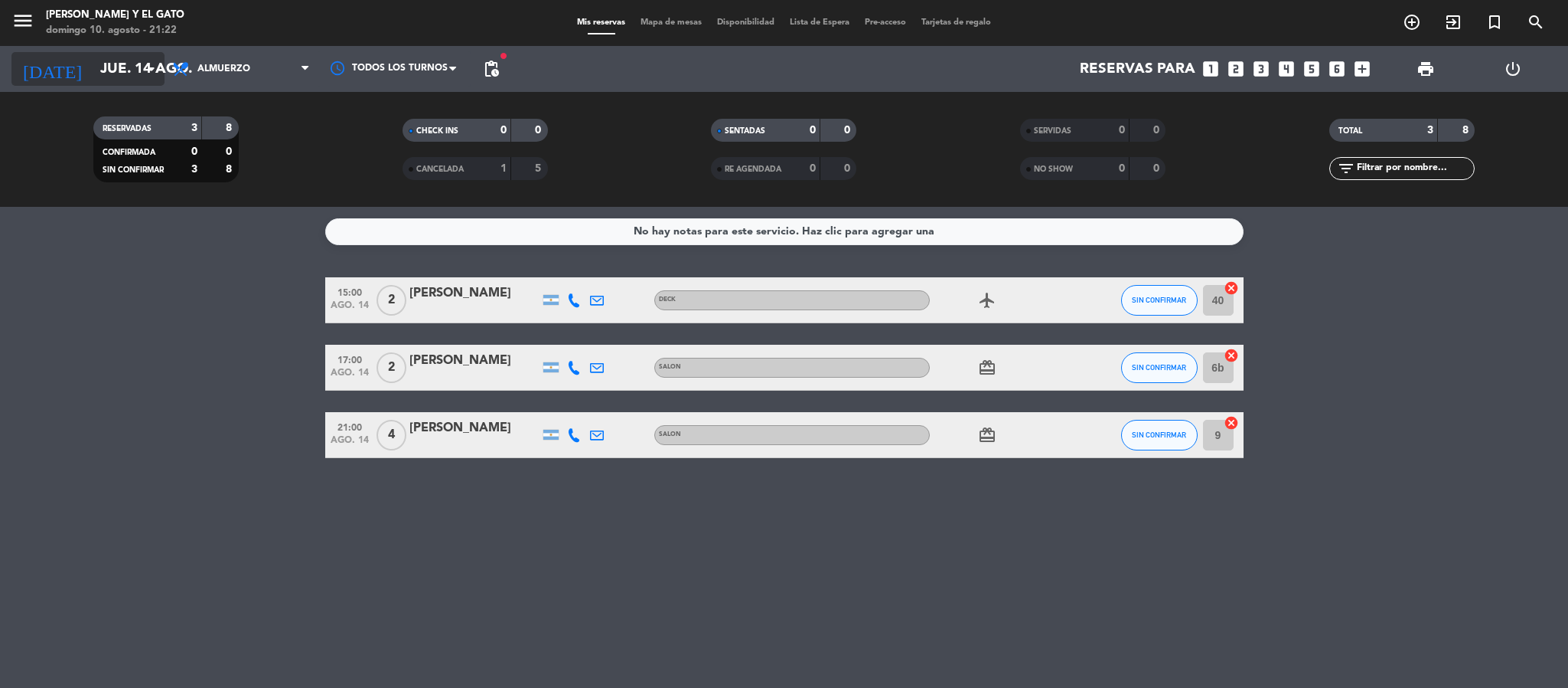
click at [127, 58] on input "jue. 14 ago." at bounding box center [184, 69] width 184 height 32
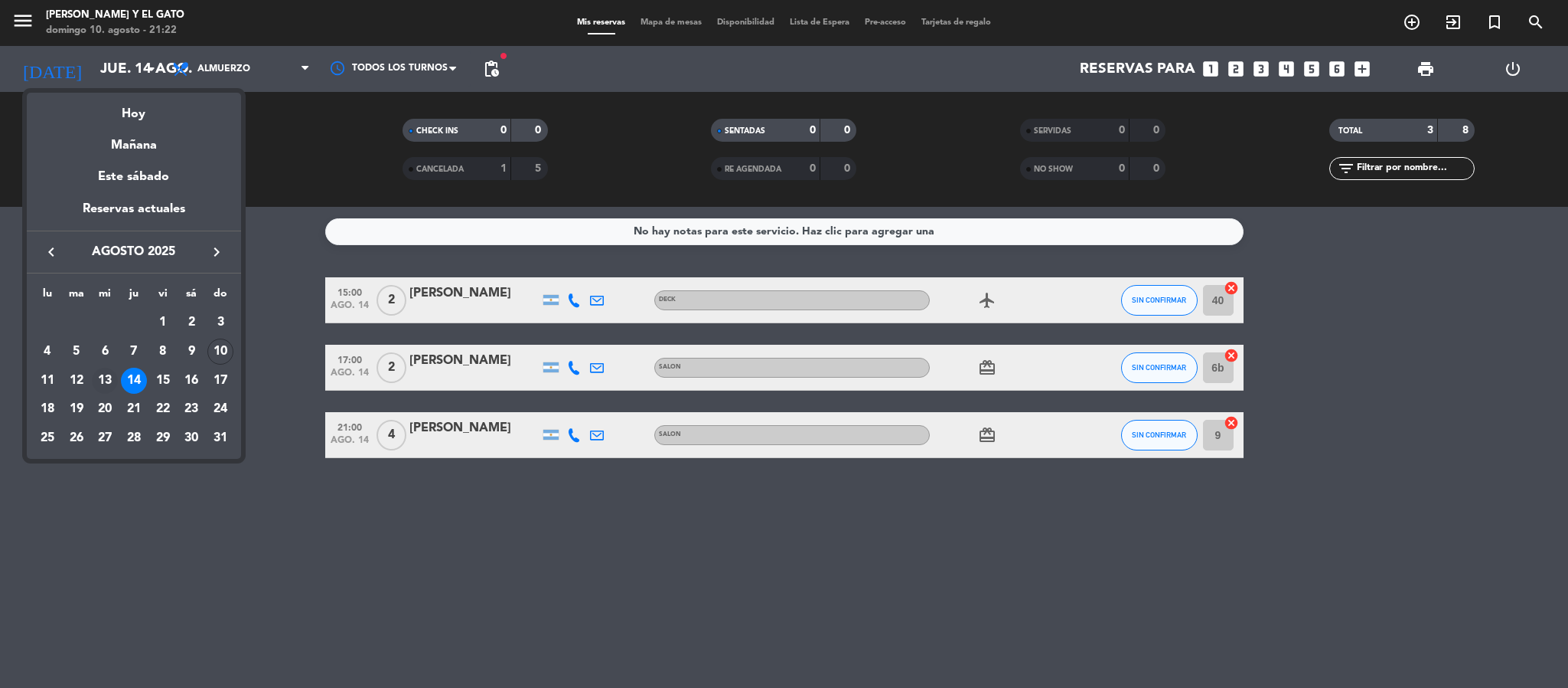
click at [109, 378] on div "13" at bounding box center [105, 380] width 26 height 26
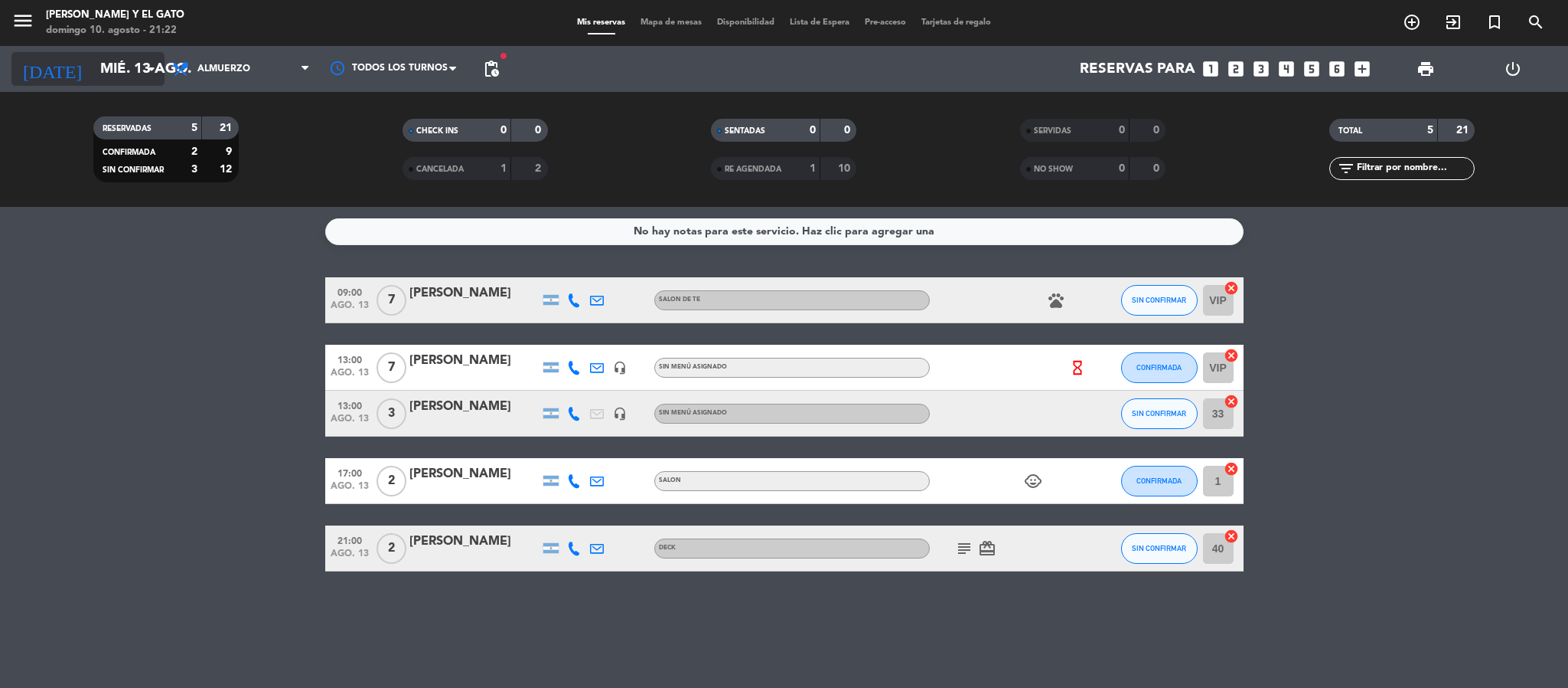
click at [112, 69] on input "mié. 13 ago." at bounding box center [184, 69] width 184 height 32
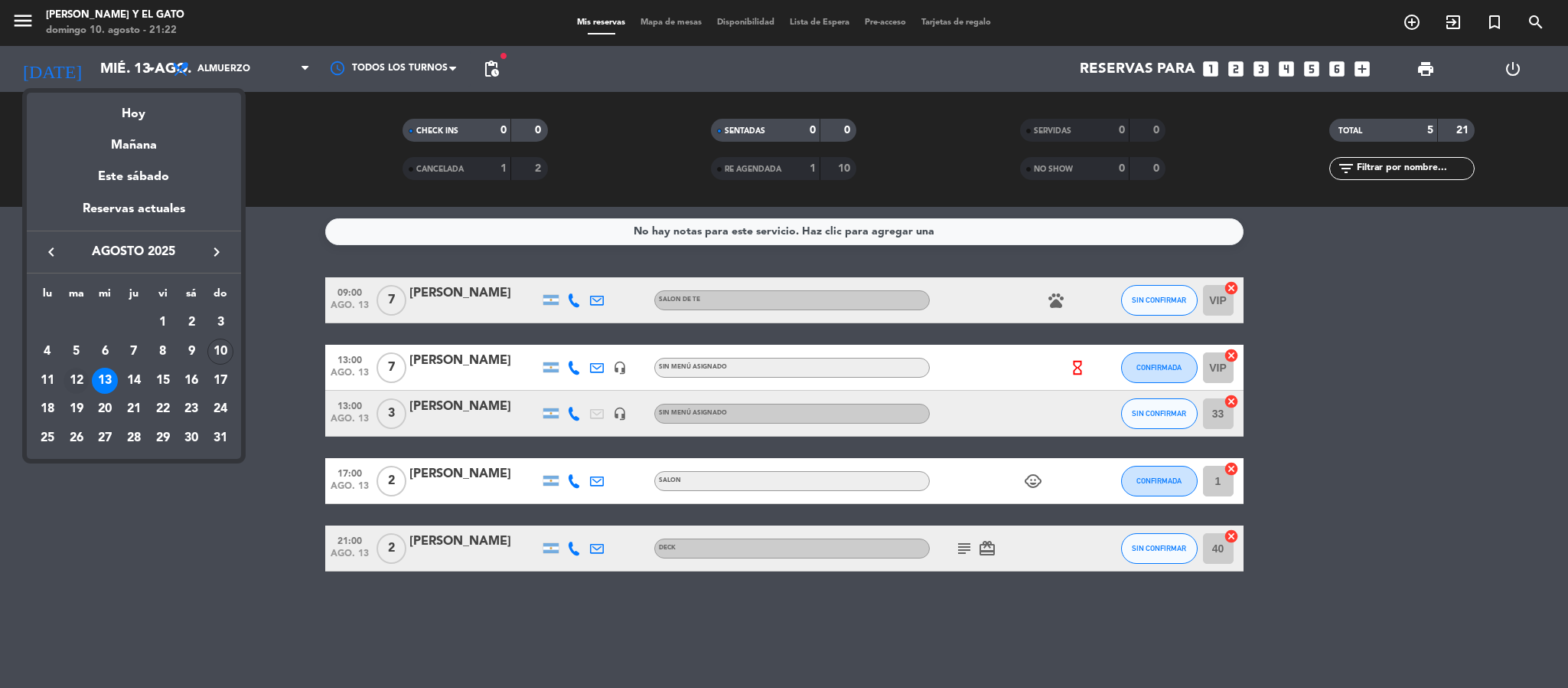
click at [74, 381] on div "12" at bounding box center [76, 380] width 26 height 26
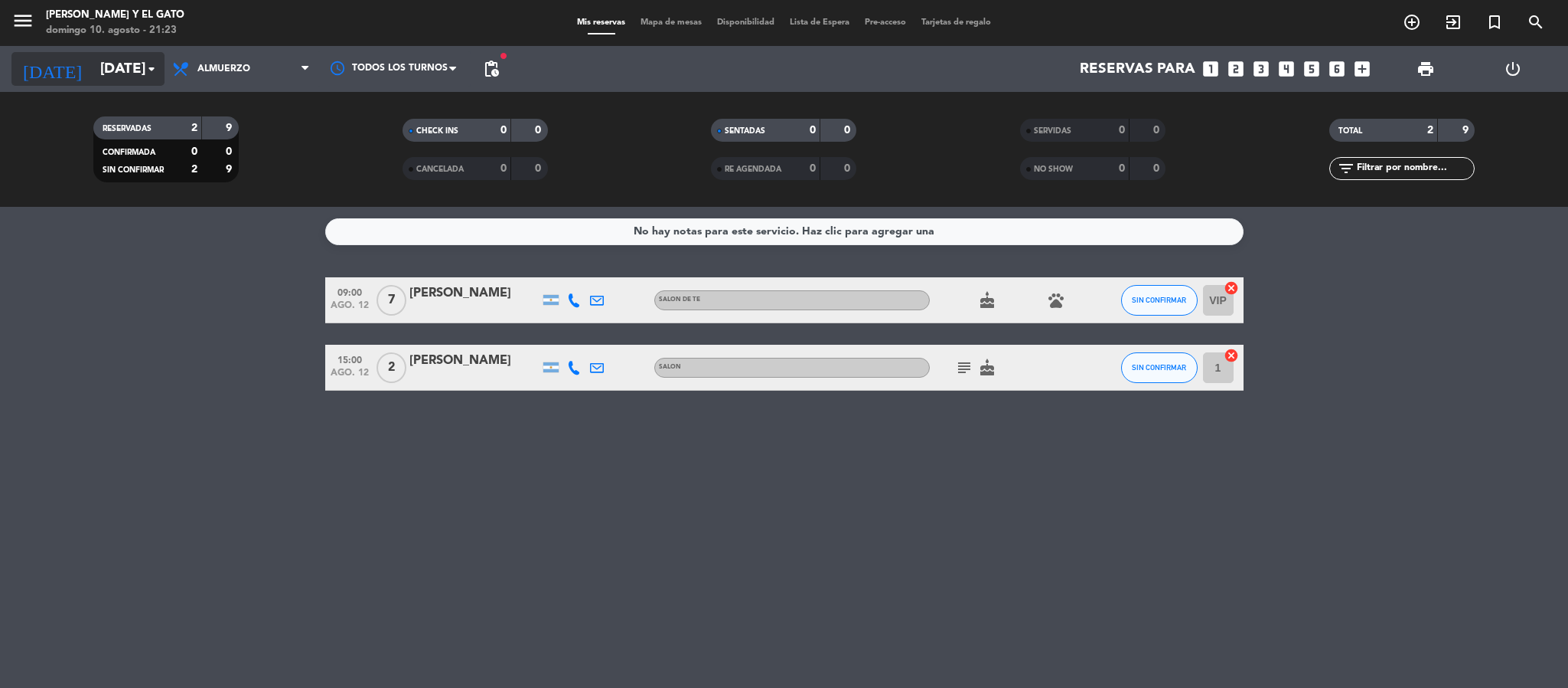
click at [102, 72] on input "[DATE]" at bounding box center [184, 69] width 184 height 32
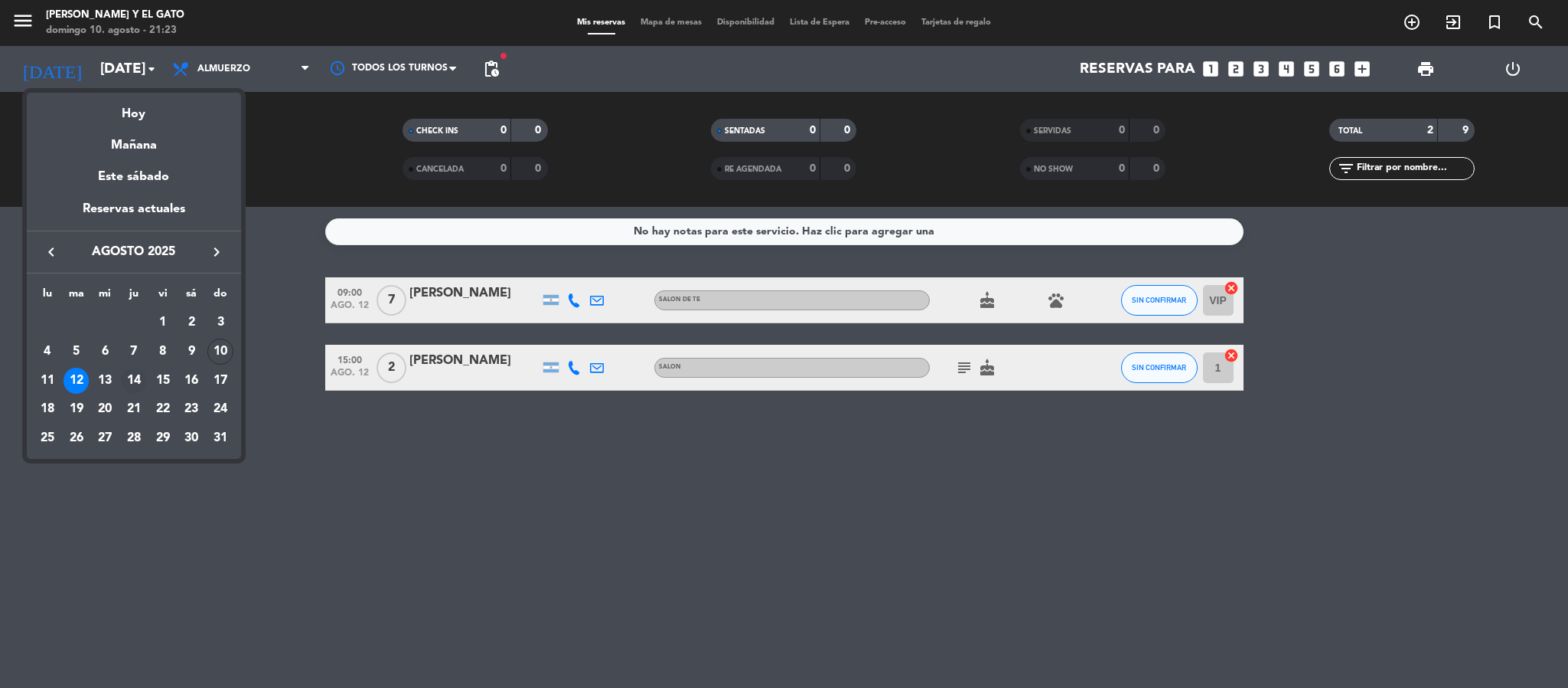
click at [132, 374] on div "14" at bounding box center [133, 380] width 26 height 26
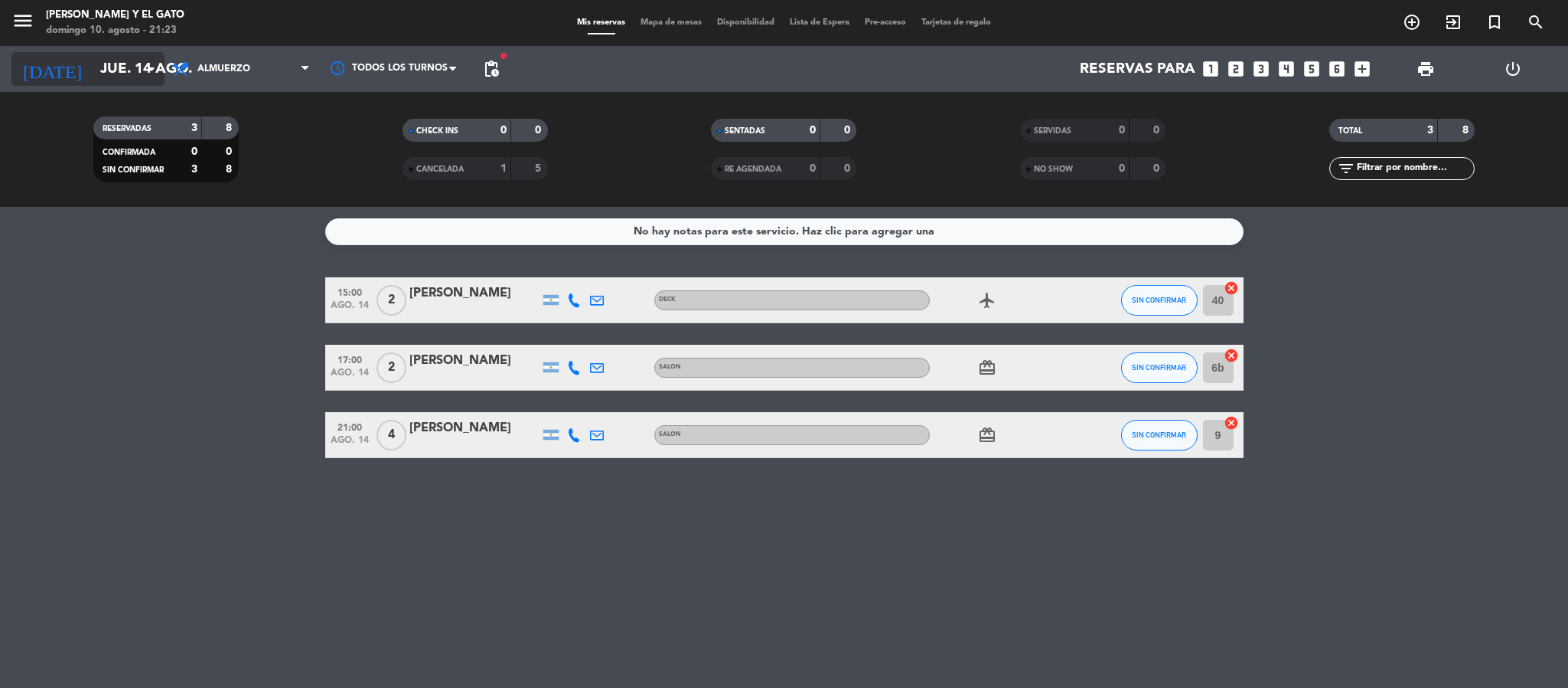
click at [116, 76] on input "jue. 14 ago." at bounding box center [184, 69] width 184 height 32
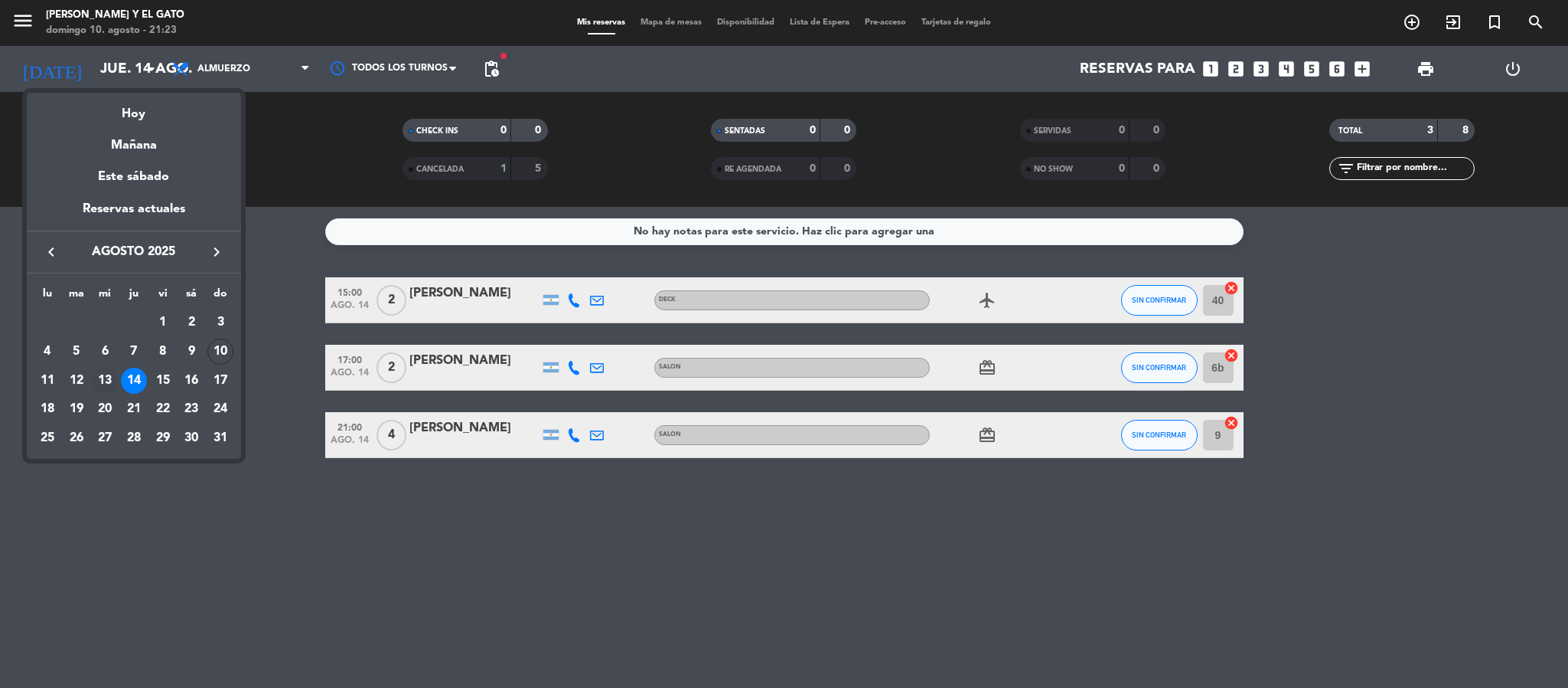
click at [104, 379] on div "13" at bounding box center [105, 380] width 26 height 26
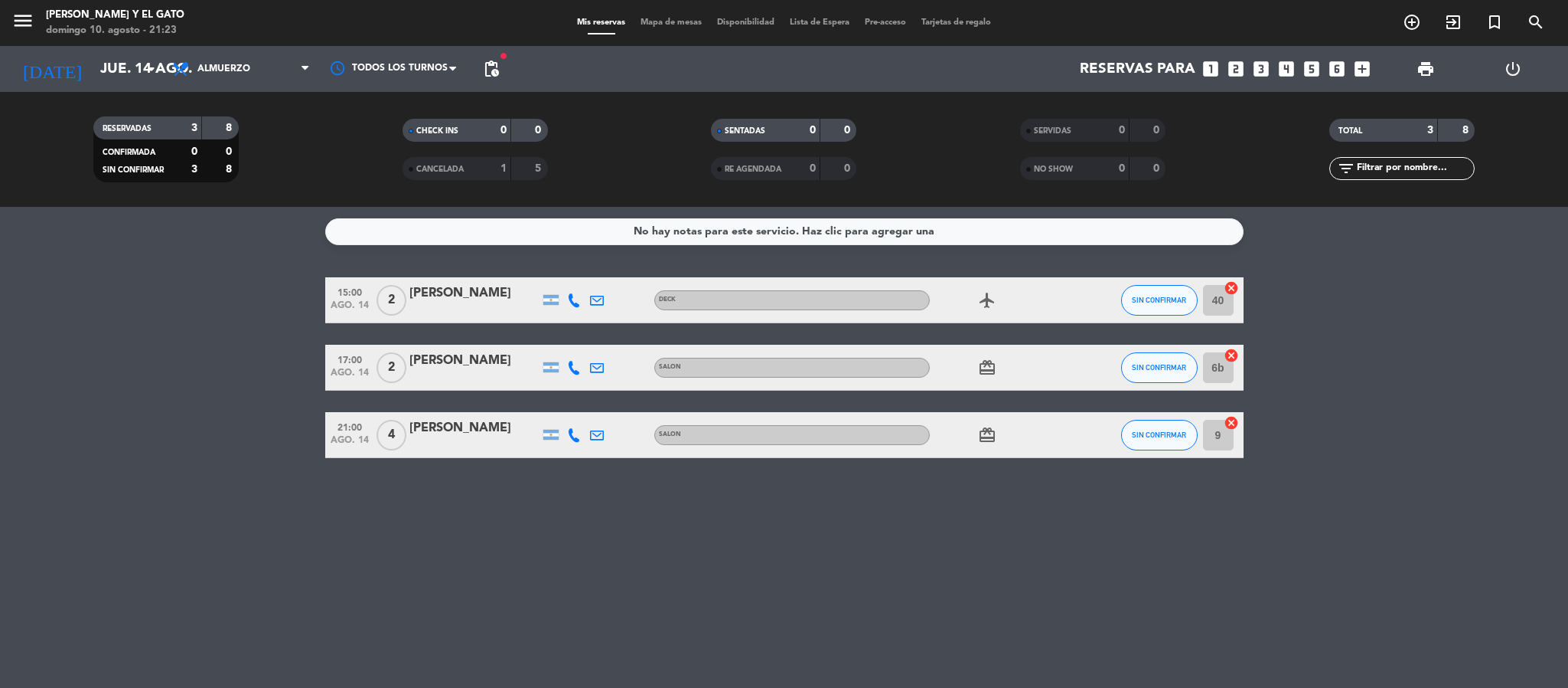
type input "mié. 13 ago."
